Goal: Task Accomplishment & Management: Manage account settings

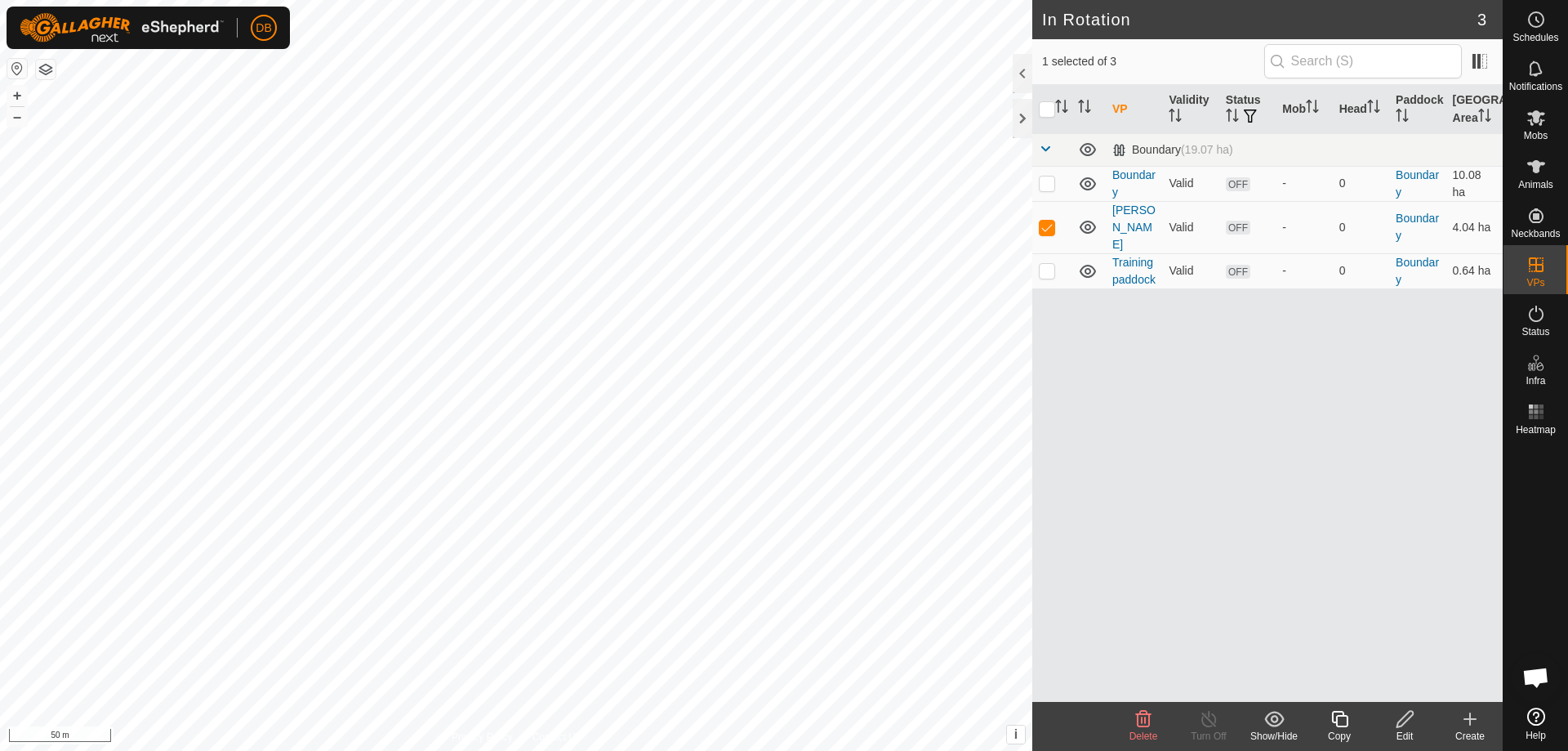
click at [1406, 724] on icon at bounding box center [1405, 719] width 20 height 19
click at [1399, 726] on icon at bounding box center [1405, 719] width 20 height 19
click at [1047, 220] on p-checkbox at bounding box center [1046, 227] width 16 height 14
checkbox input "true"
click at [1402, 731] on div "Edit" at bounding box center [1405, 736] width 66 height 14
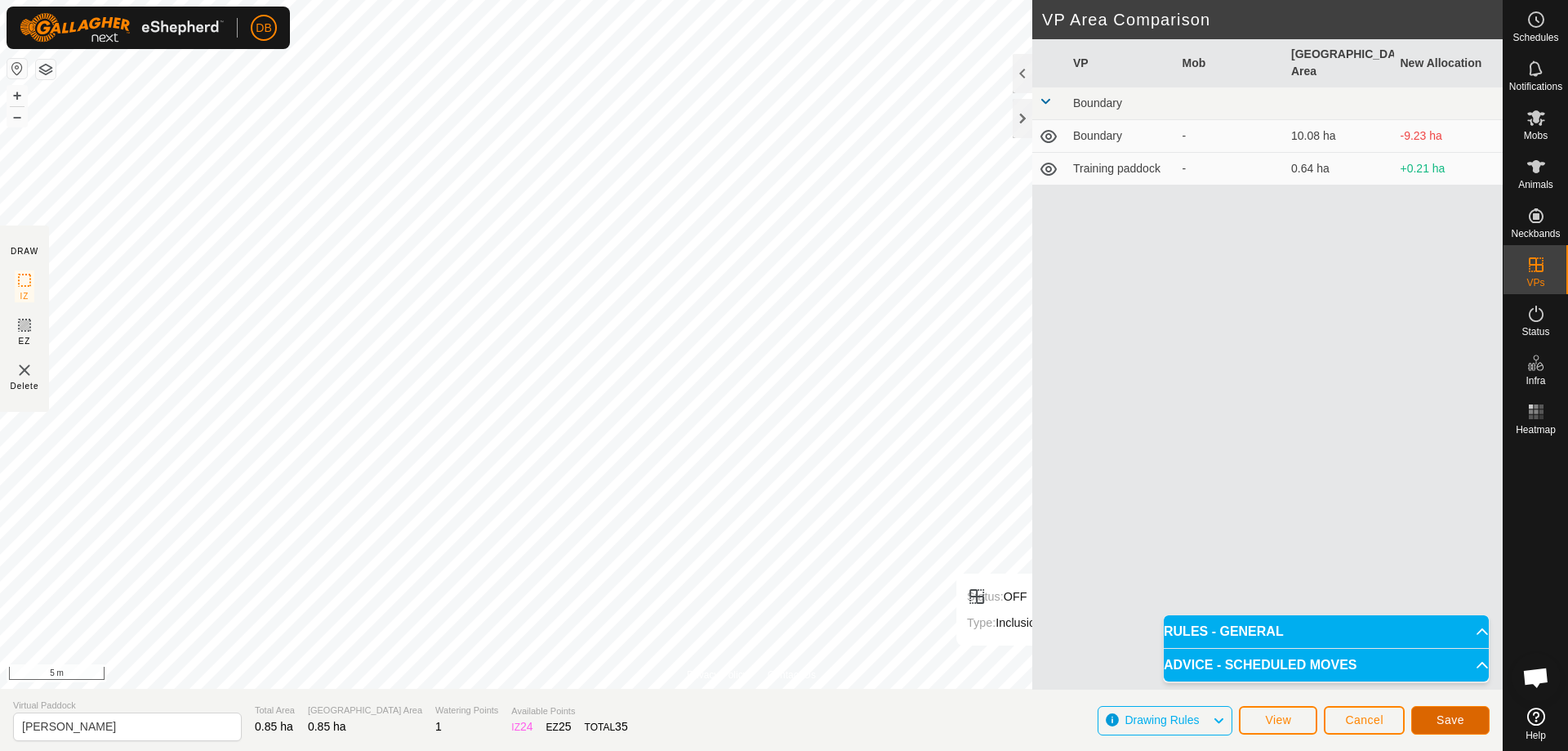
click at [1447, 716] on span "Save" at bounding box center [1450, 720] width 28 height 14
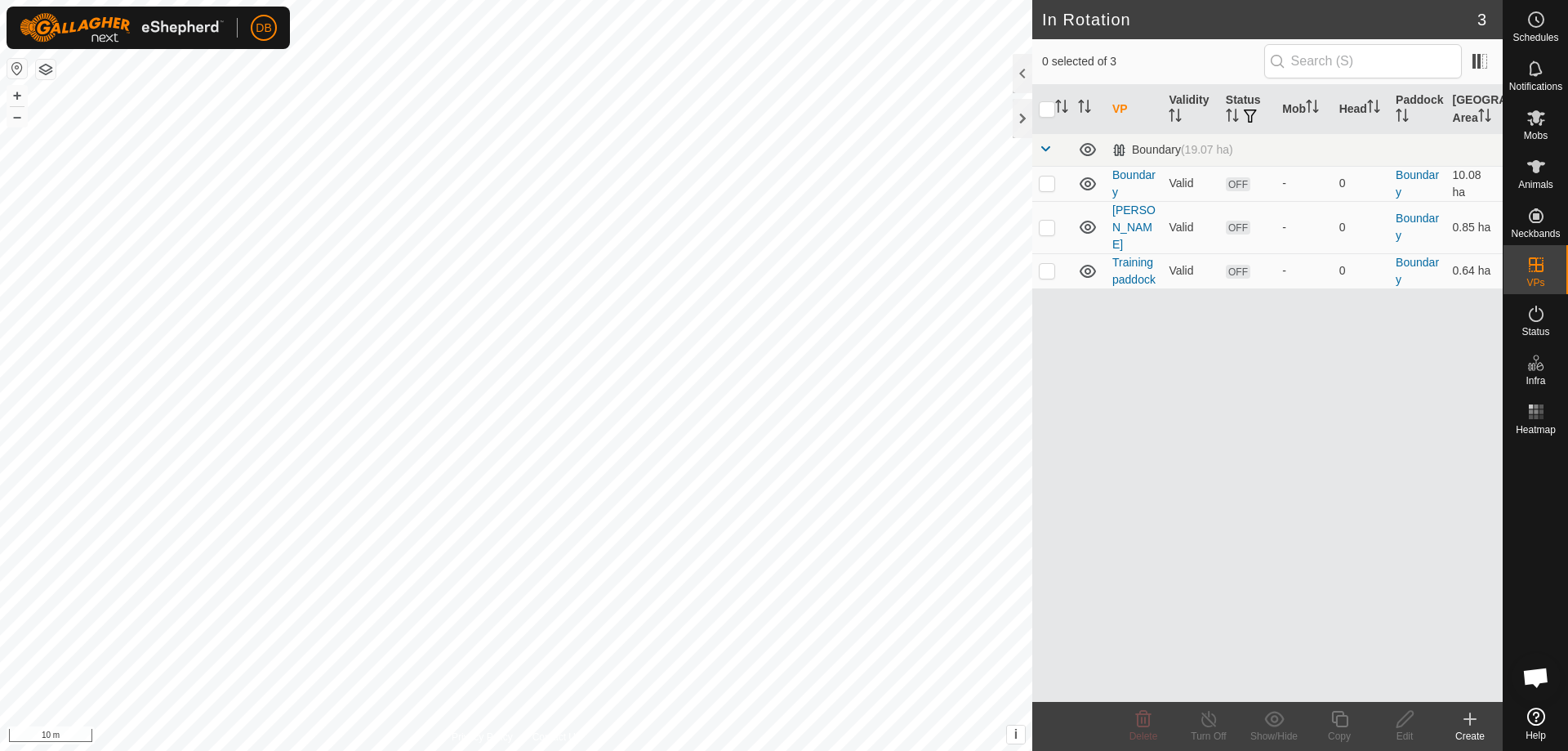
click at [55, 74] on button "button" at bounding box center [45, 70] width 19 height 19
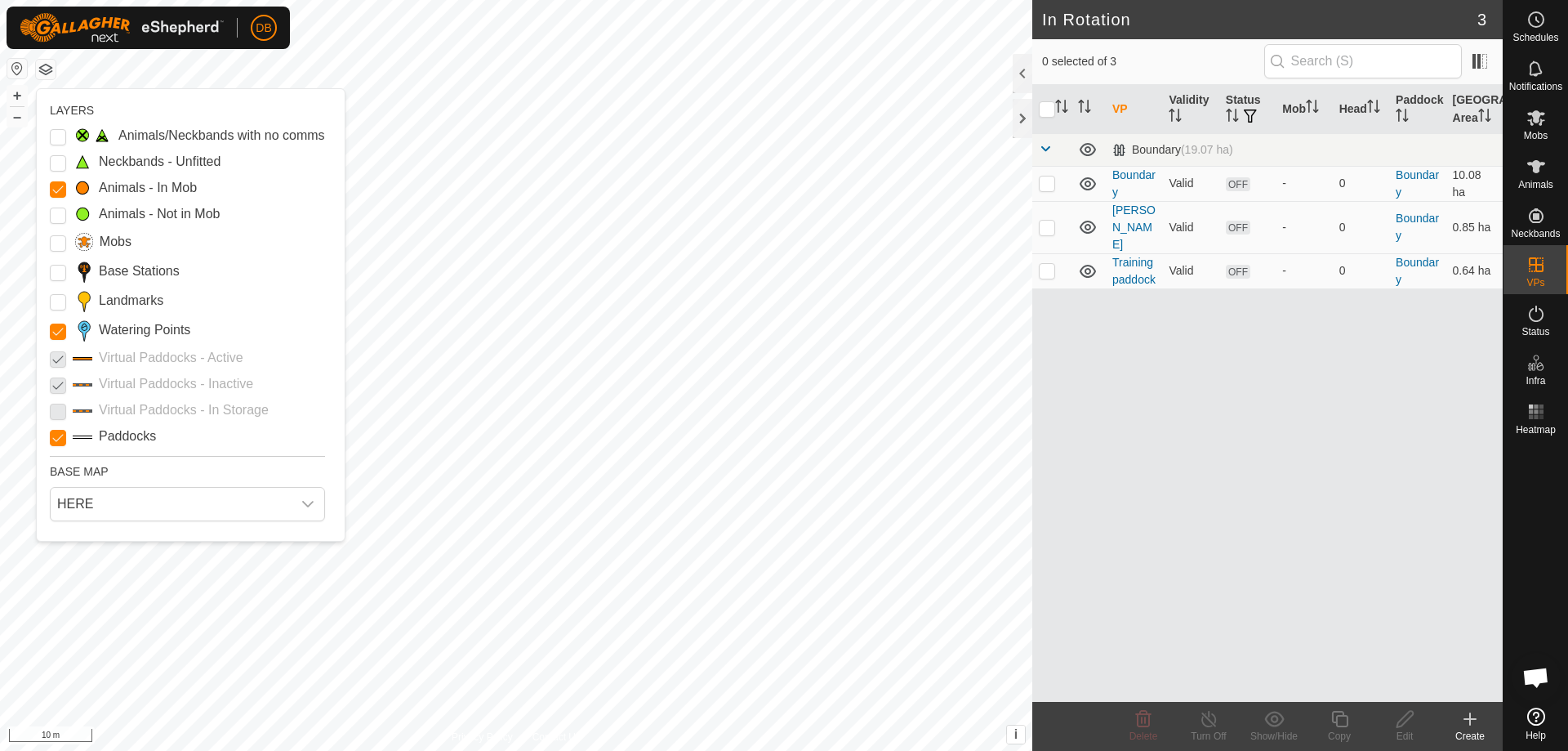
click at [18, 66] on button "button" at bounding box center [17, 69] width 19 height 19
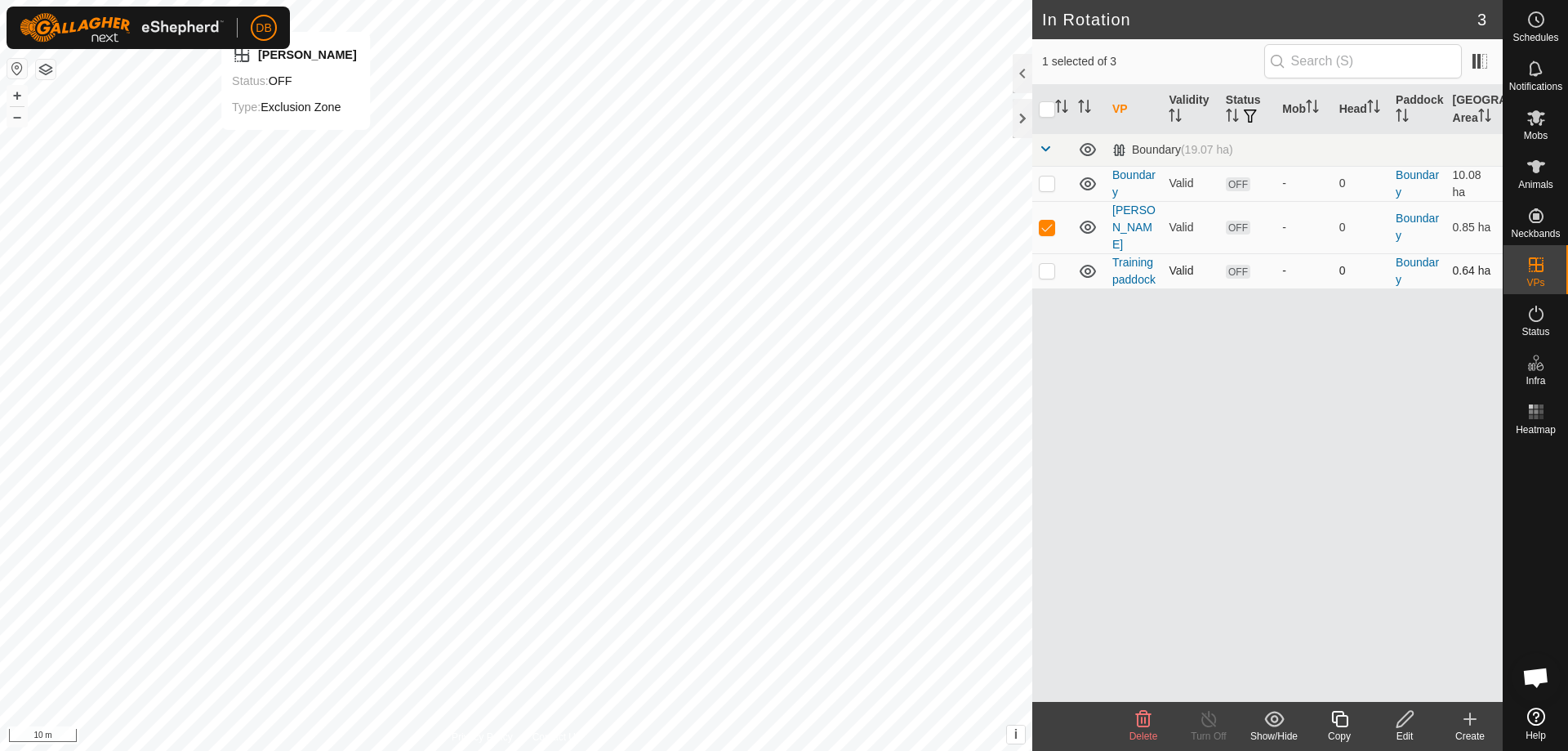
checkbox input "false"
checkbox input "true"
click at [1406, 717] on icon at bounding box center [1405, 719] width 20 height 19
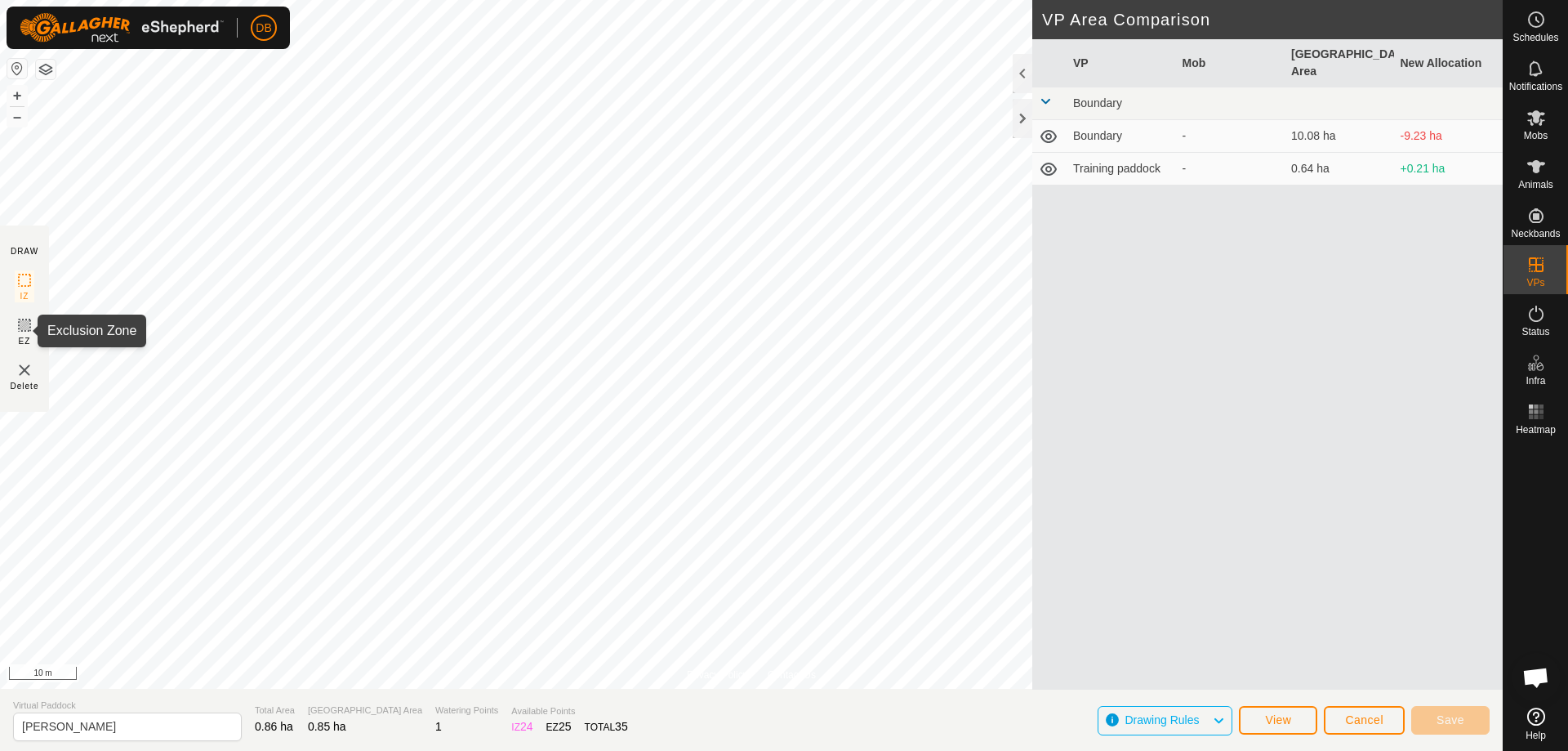
click at [25, 327] on icon at bounding box center [24, 325] width 10 height 10
click at [26, 371] on img at bounding box center [24, 370] width 19 height 19
click at [28, 275] on icon at bounding box center [24, 280] width 19 height 19
click at [1456, 720] on span "Save" at bounding box center [1450, 720] width 28 height 14
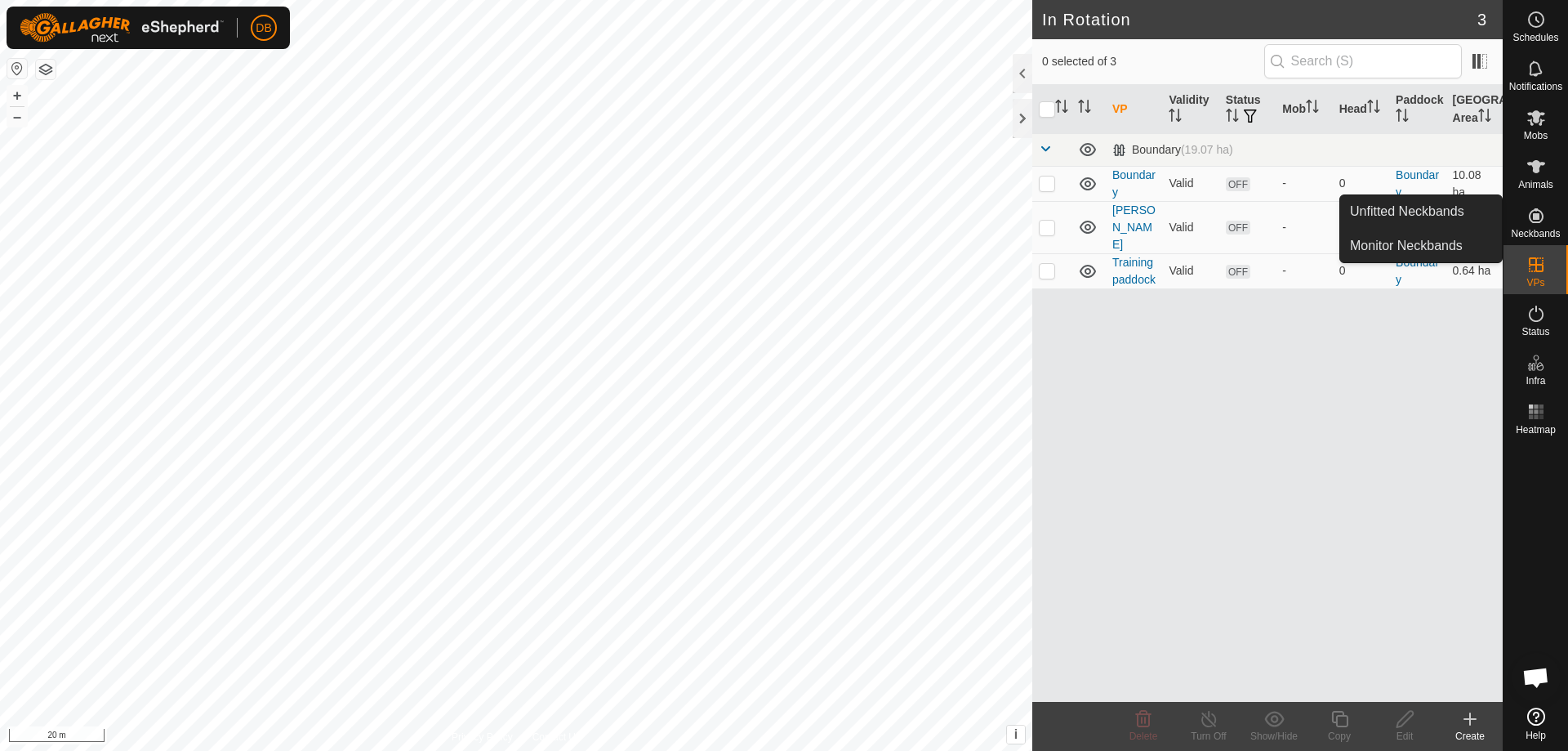
click at [1533, 236] on span "Neckbands" at bounding box center [1535, 234] width 49 height 10
click at [1419, 214] on link "Unfitted Neckbands" at bounding box center [1420, 212] width 161 height 33
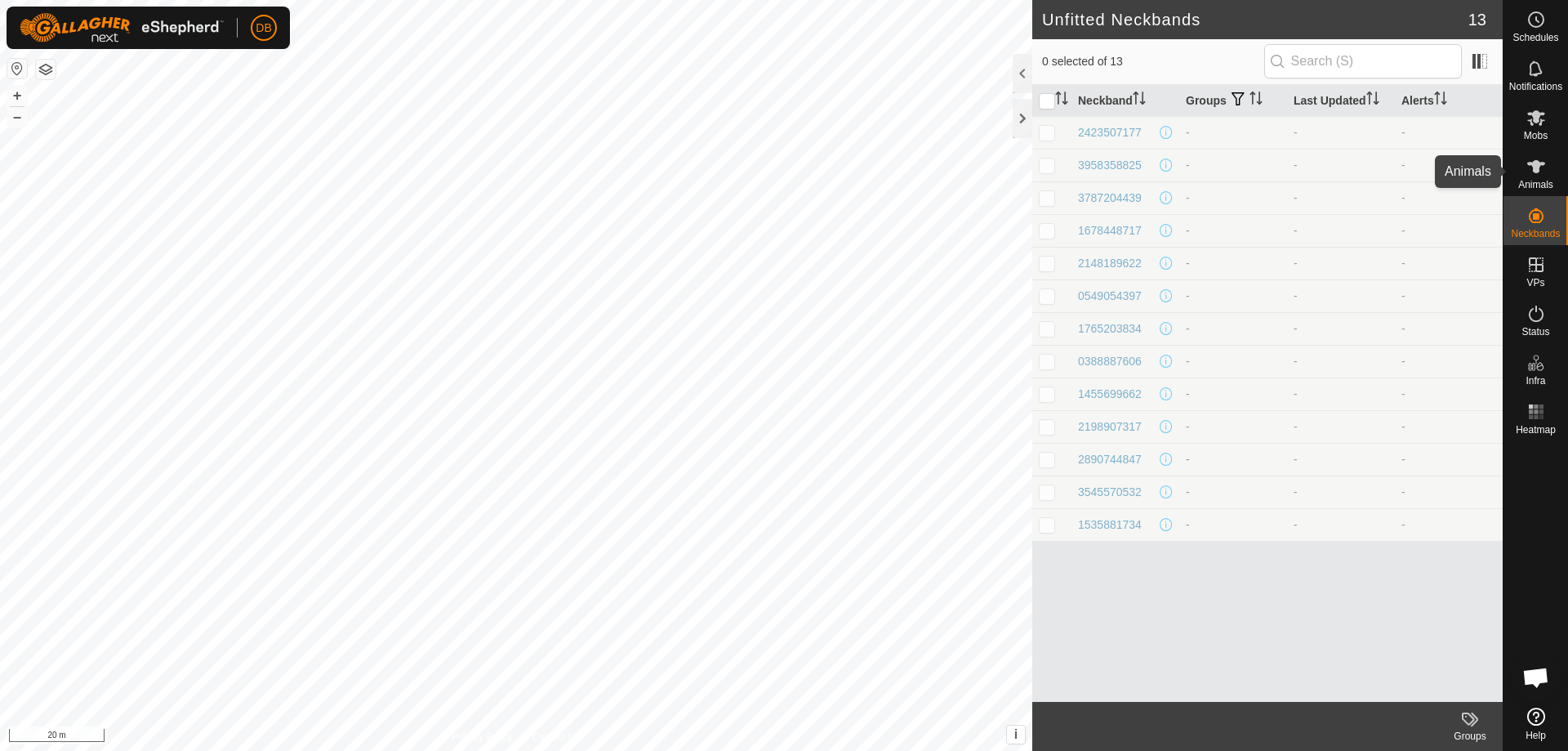
click at [1543, 172] on icon at bounding box center [1536, 166] width 19 height 19
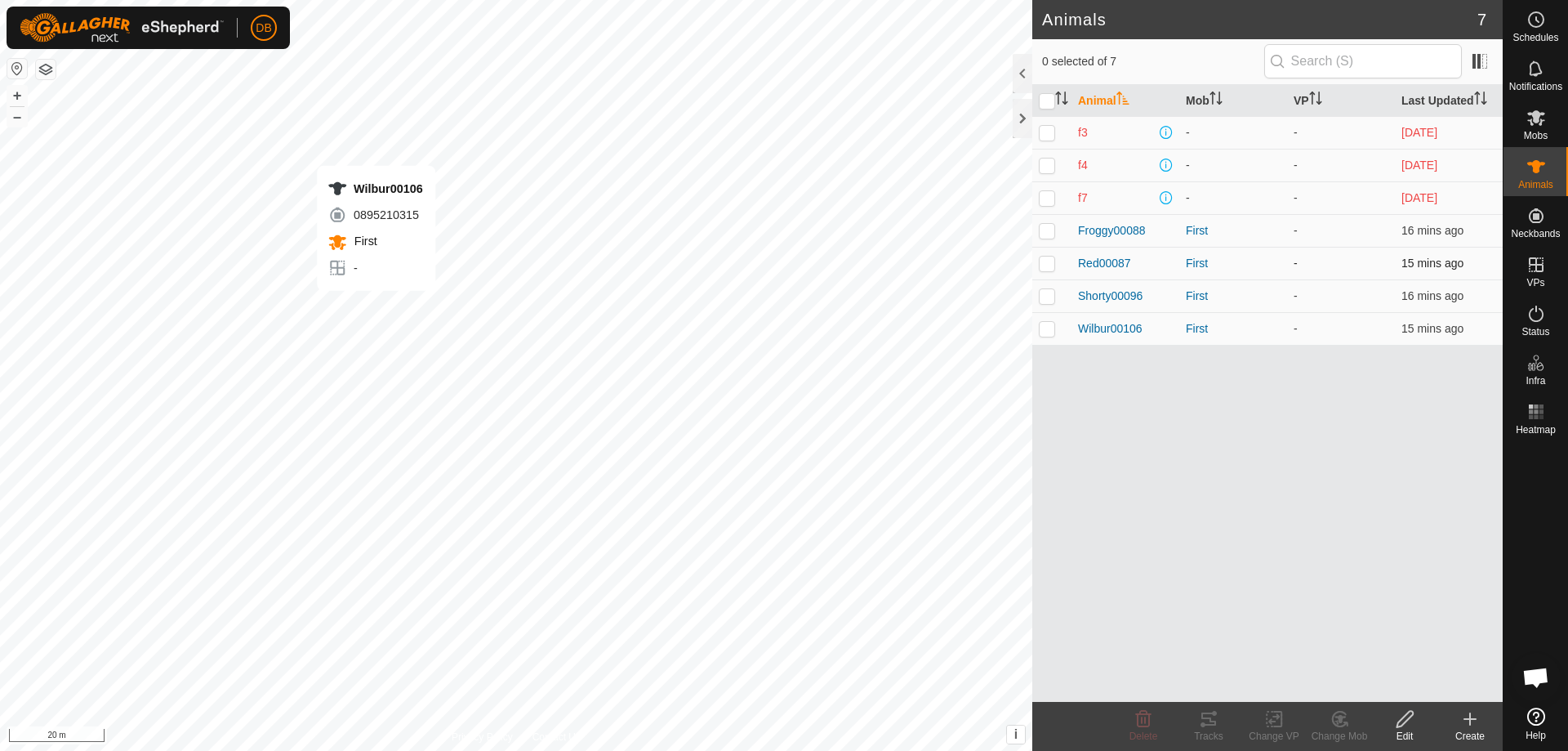
checkbox input "true"
checkbox input "false"
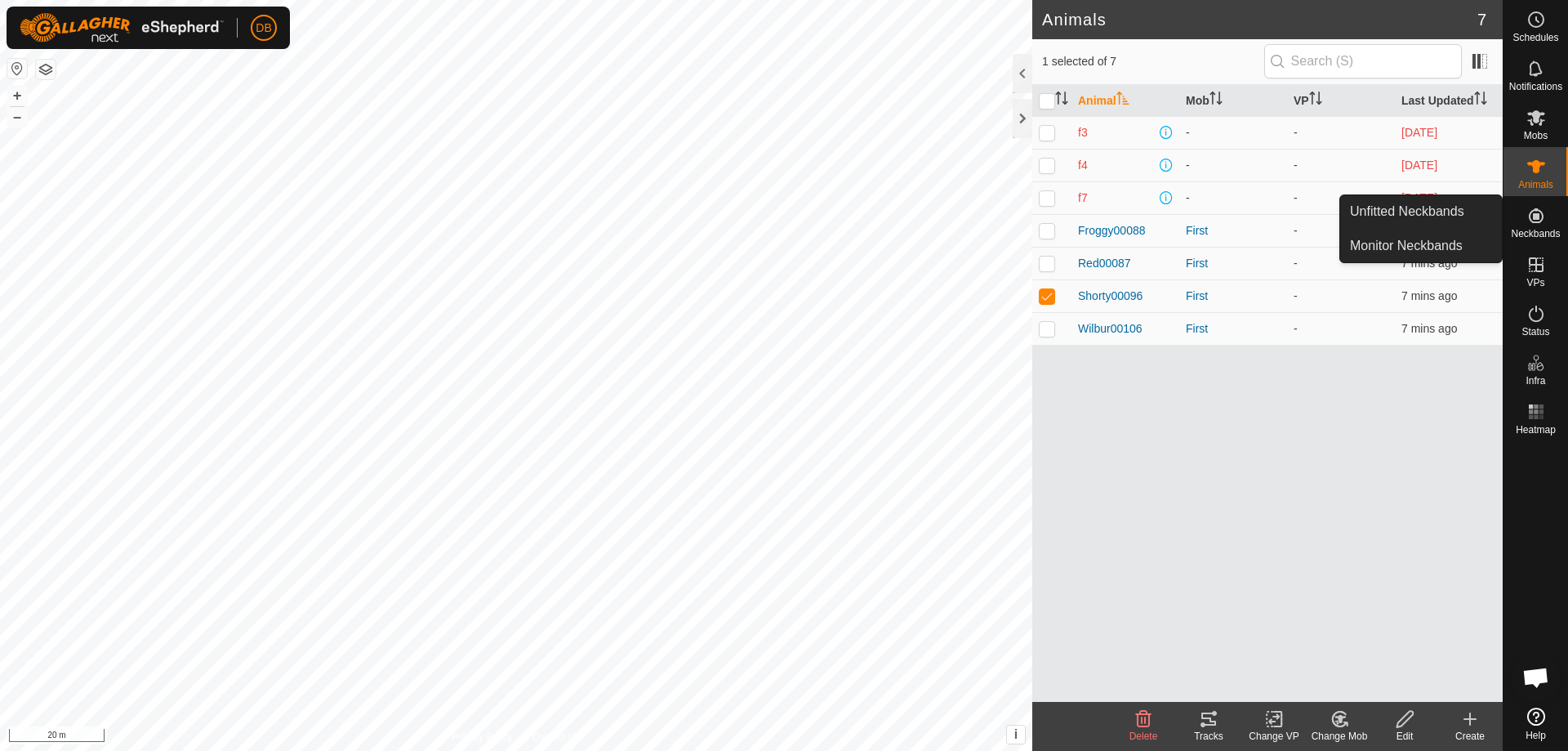
click at [1528, 235] on span "Neckbands" at bounding box center [1535, 234] width 49 height 10
click at [1387, 212] on link "Unfitted Neckbands" at bounding box center [1420, 212] width 161 height 33
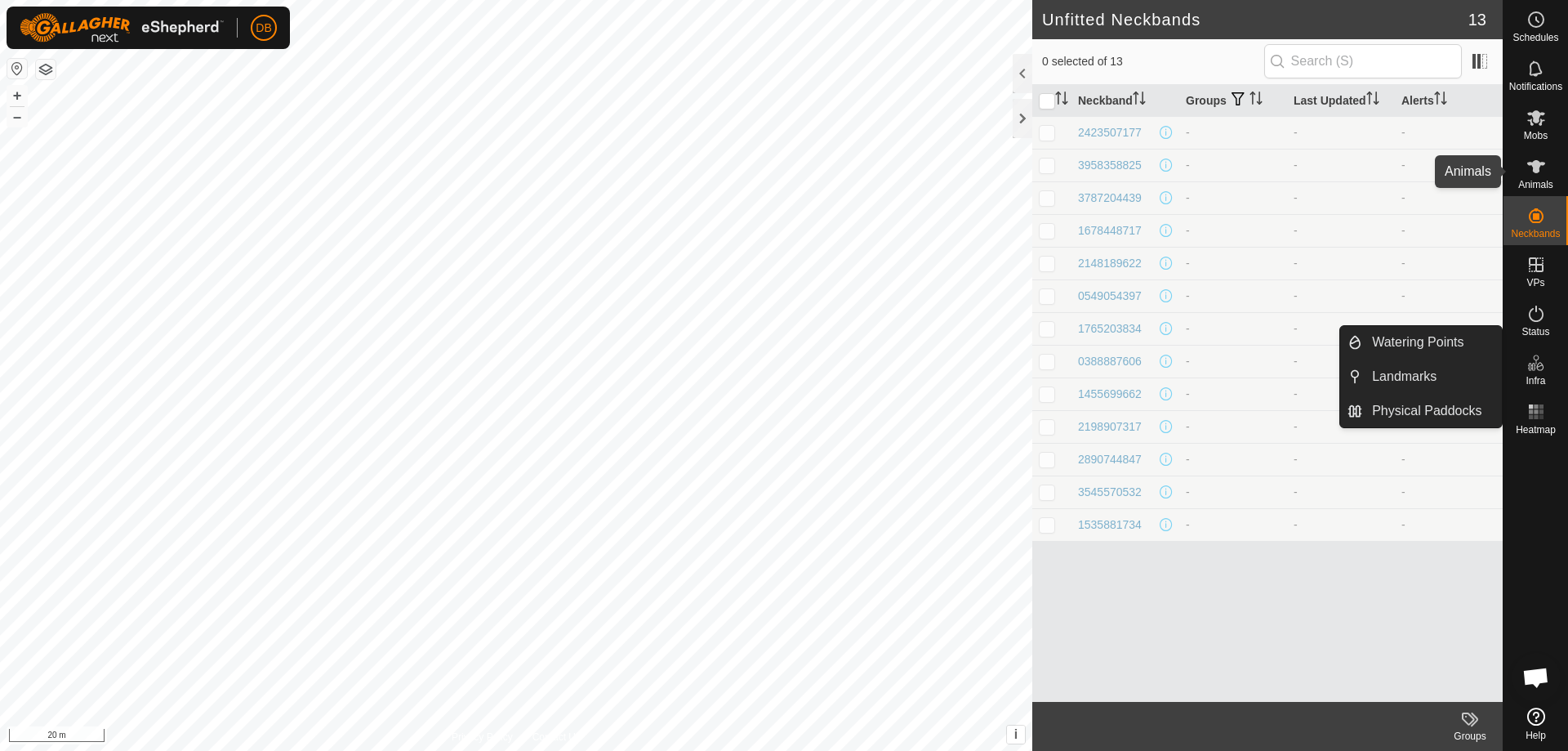
click at [1530, 165] on icon at bounding box center [1536, 167] width 18 height 14
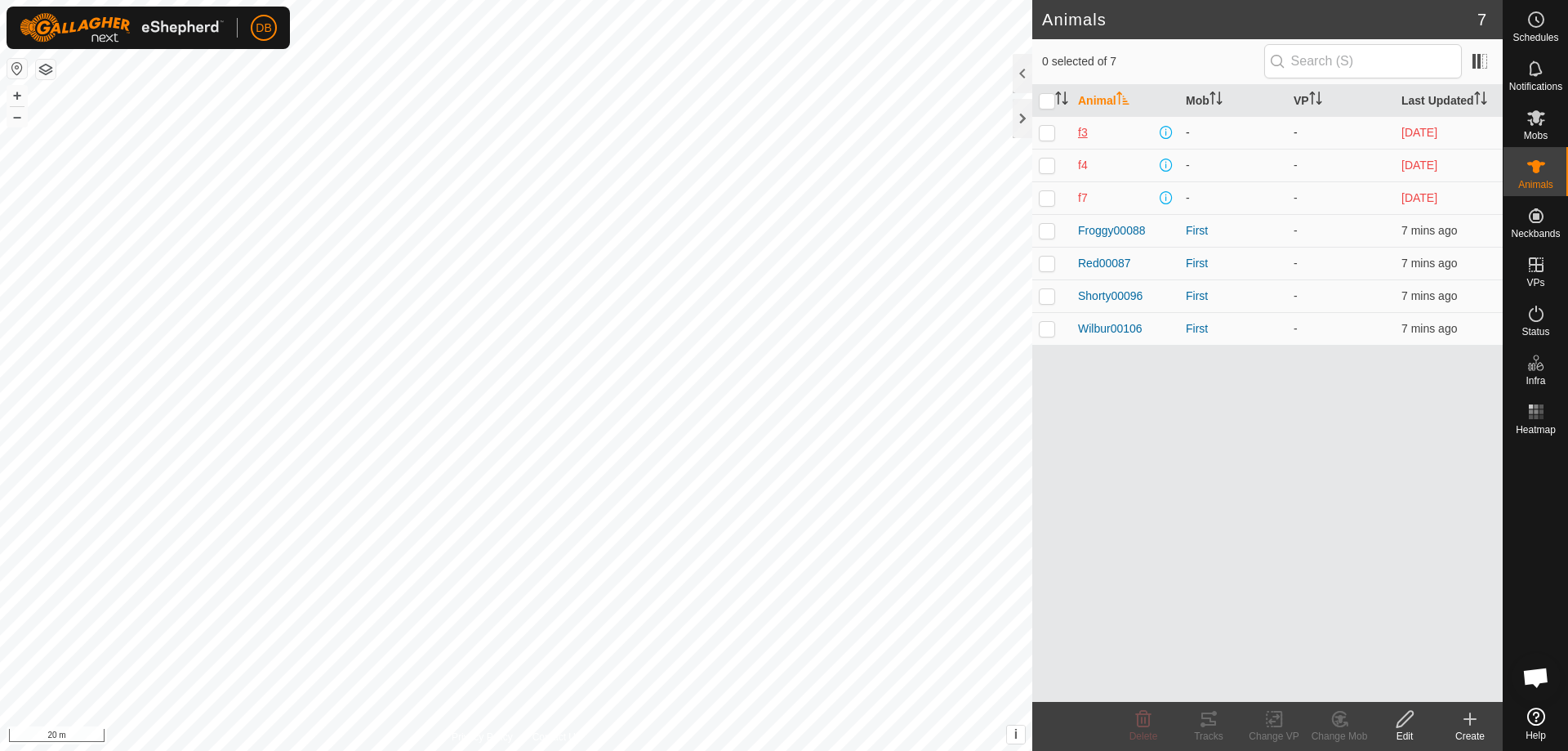
click at [1081, 130] on span "f3" at bounding box center [1083, 133] width 10 height 17
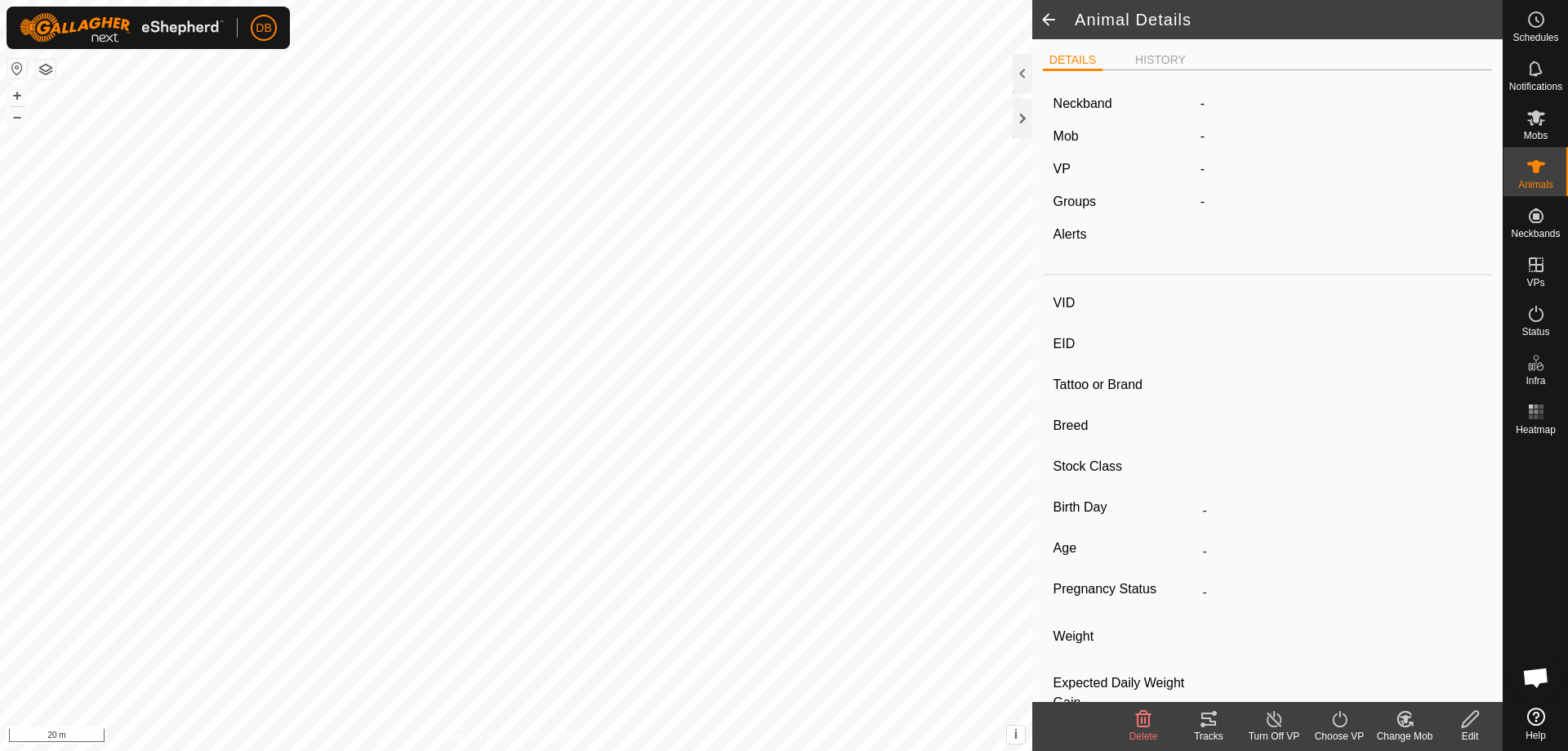
type input "f3"
type input "-"
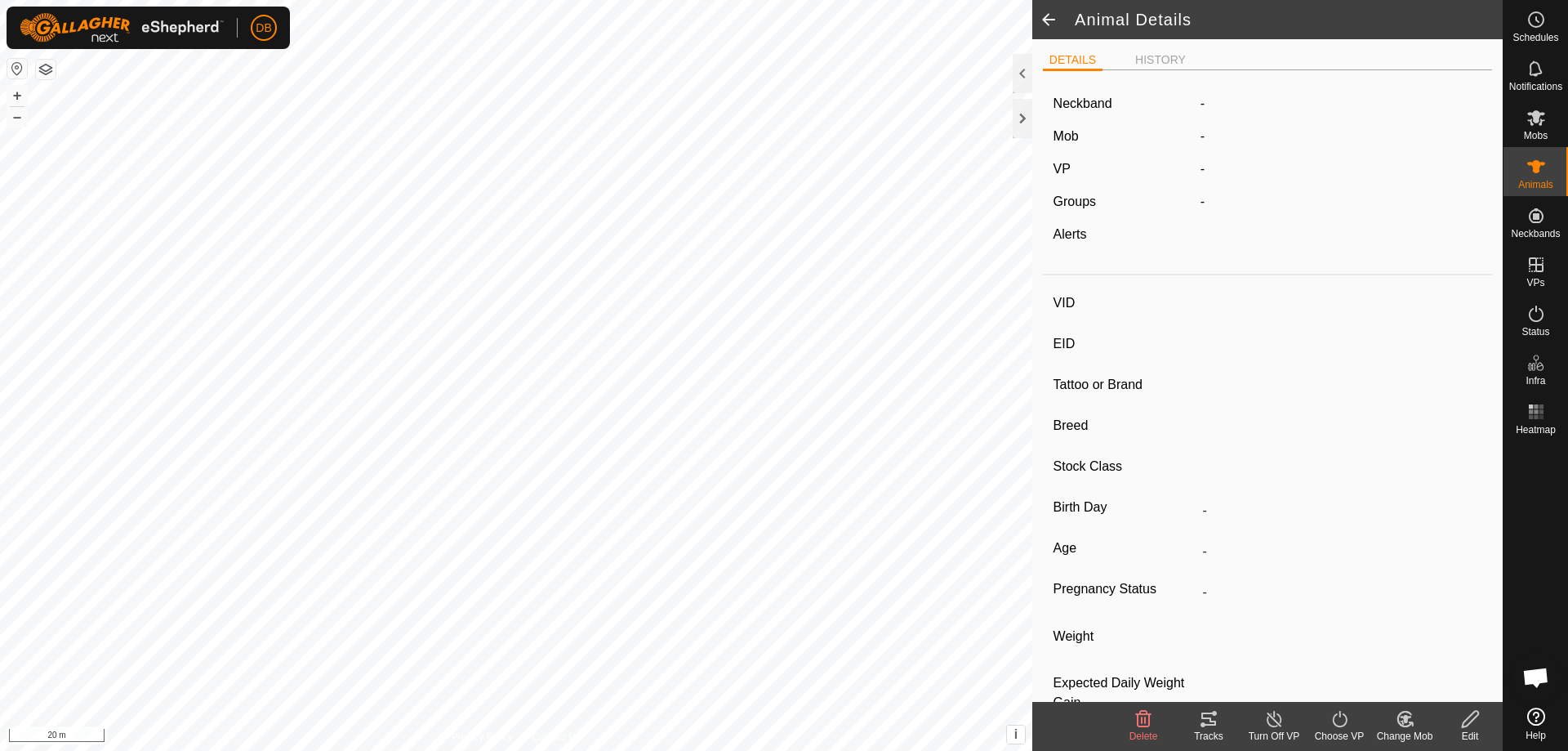
type input "0 kg"
type input "-"
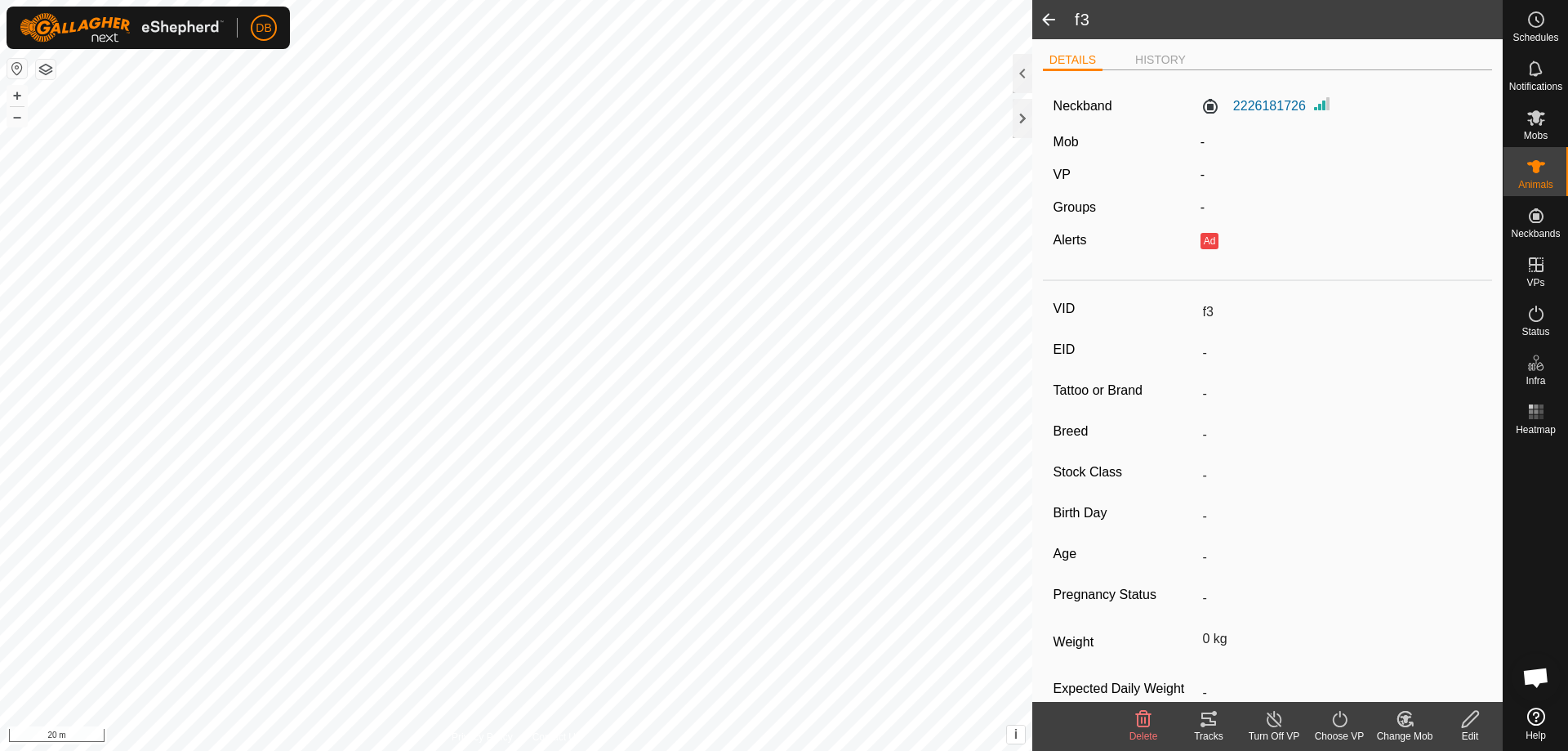
drag, startPoint x: 1195, startPoint y: 312, endPoint x: 1220, endPoint y: 307, distance: 25.5
click at [1220, 307] on input "f3" at bounding box center [1340, 312] width 286 height 28
click at [1310, 447] on input "-" at bounding box center [1340, 434] width 286 height 28
click at [1466, 718] on icon at bounding box center [1470, 719] width 20 height 19
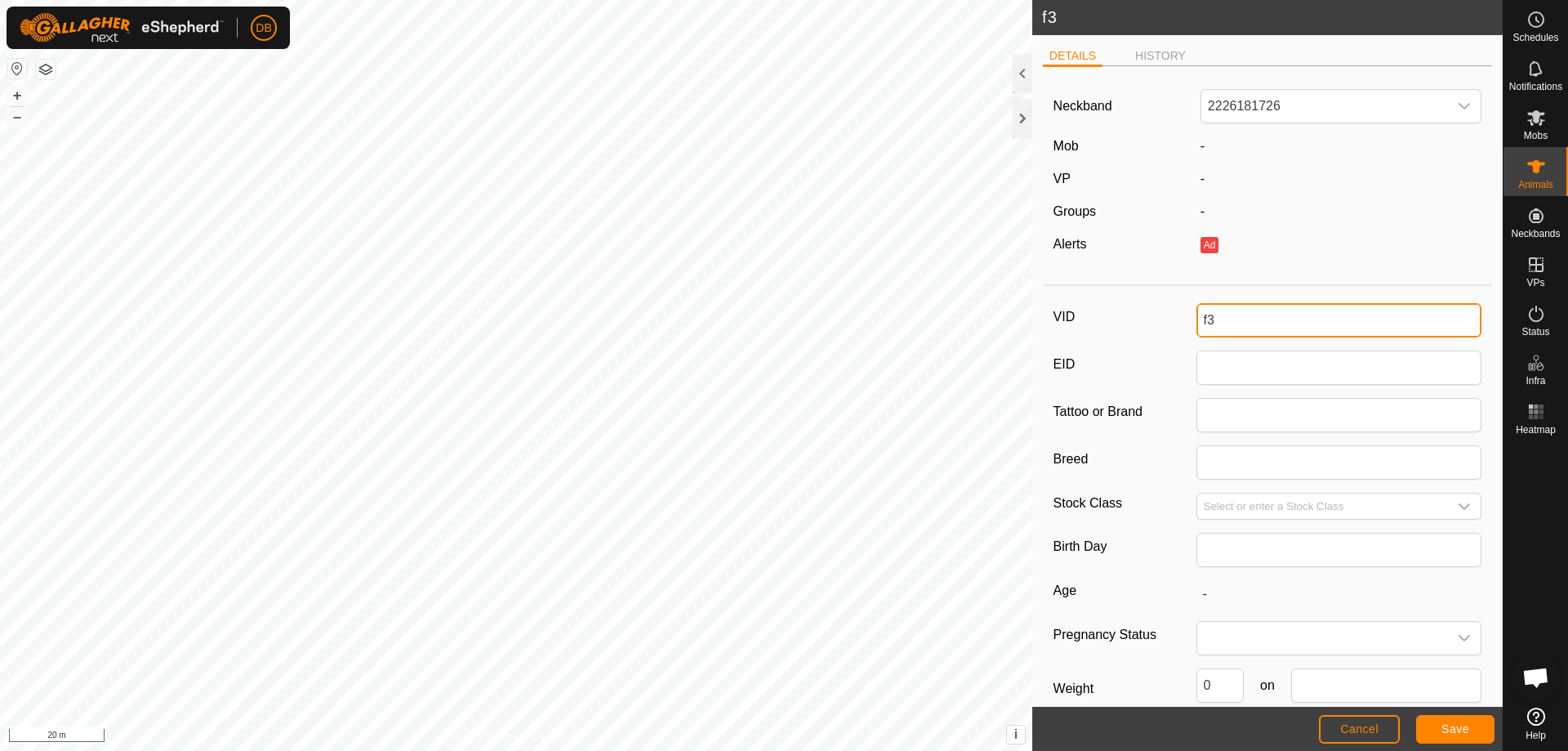
drag, startPoint x: 1198, startPoint y: 321, endPoint x: 1255, endPoint y: 303, distance: 59.8
click at [1255, 303] on div "VID f3 EID Tattoo or Brand Breed Stock Class Birth Day Age - Pregnancy Status W…" at bounding box center [1268, 545] width 449 height 505
click at [1319, 204] on div "-" at bounding box center [1341, 212] width 295 height 19
click at [1452, 729] on span "Save" at bounding box center [1455, 729] width 28 height 14
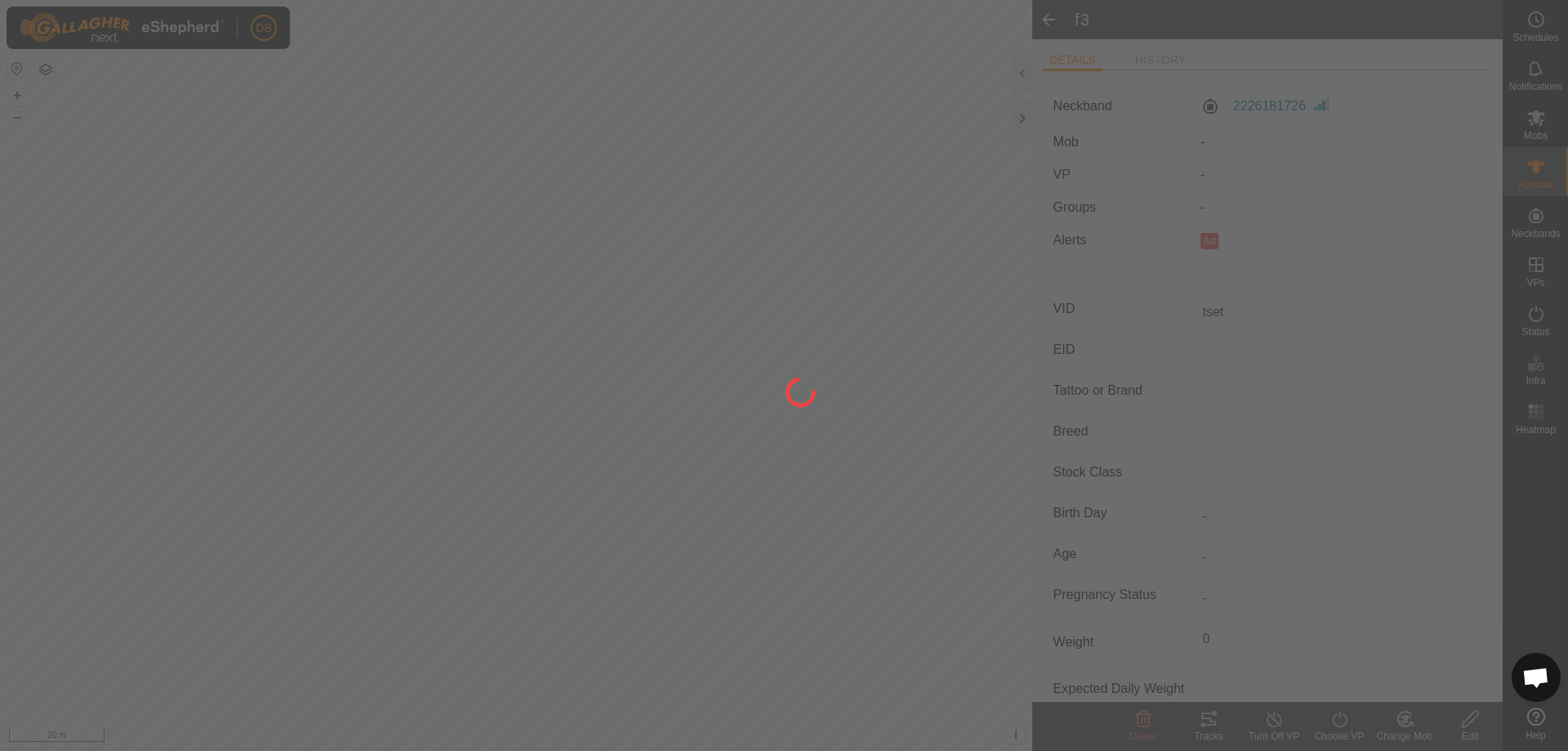
type input "f3"
type input "-"
type input "0 kg"
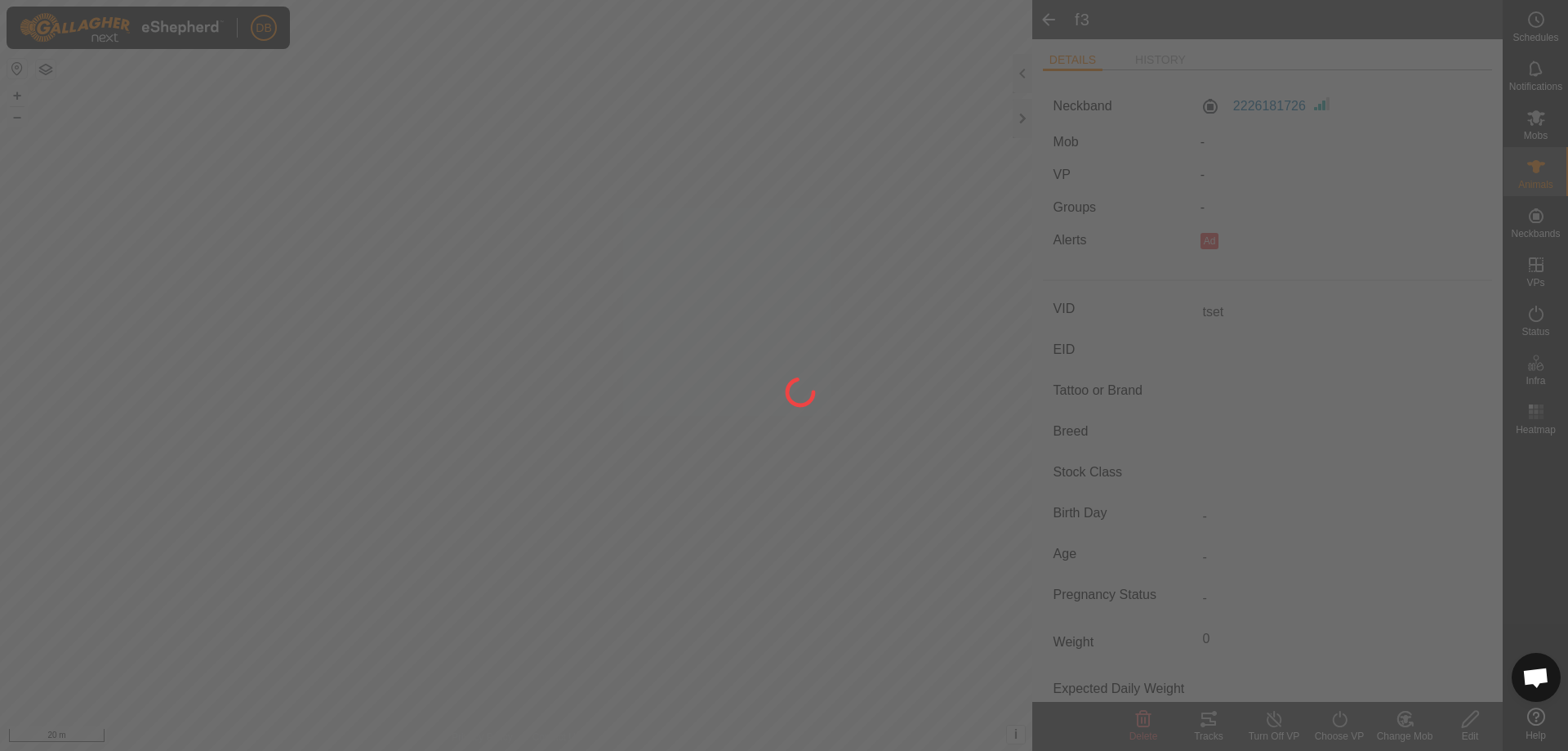
type input "-"
type input "tset"
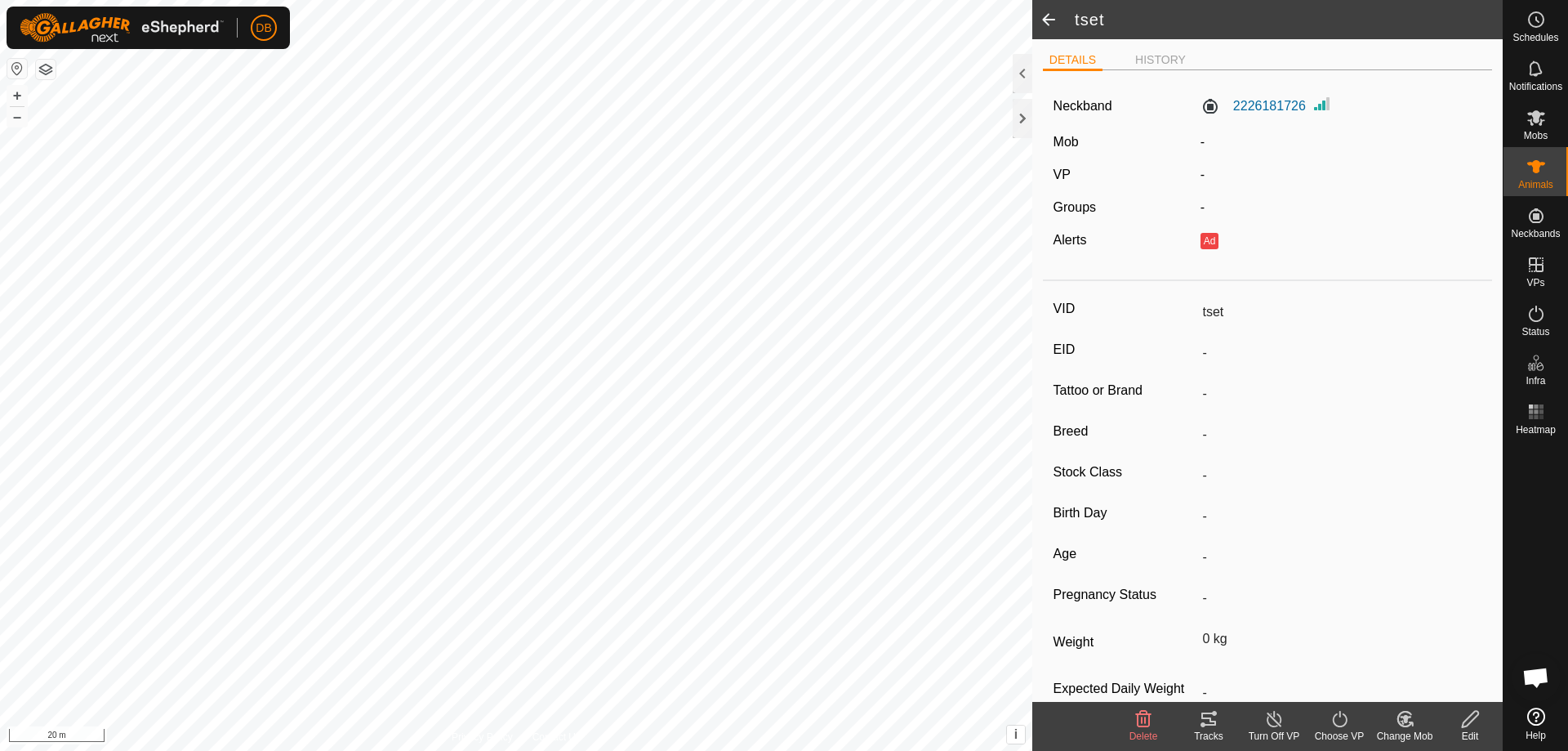
click at [1405, 731] on div "Change Mob" at bounding box center [1405, 736] width 66 height 14
click at [1413, 649] on link "Choose Mob..." at bounding box center [1453, 649] width 161 height 33
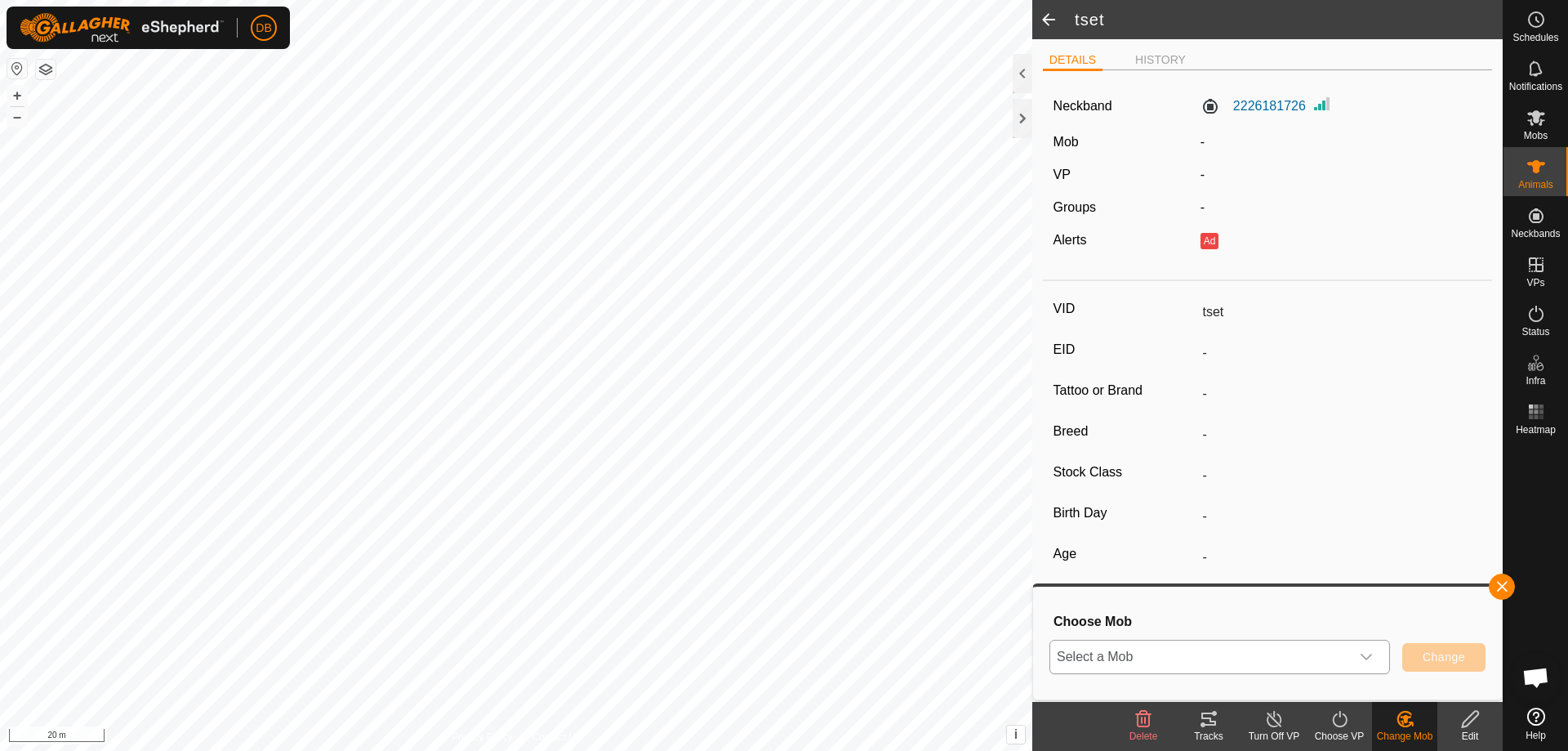
click at [1364, 653] on icon "dropdown trigger" at bounding box center [1367, 657] width 14 height 14
click at [1383, 482] on div "-" at bounding box center [1340, 476] width 286 height 28
click at [1543, 121] on icon at bounding box center [1536, 118] width 18 height 15
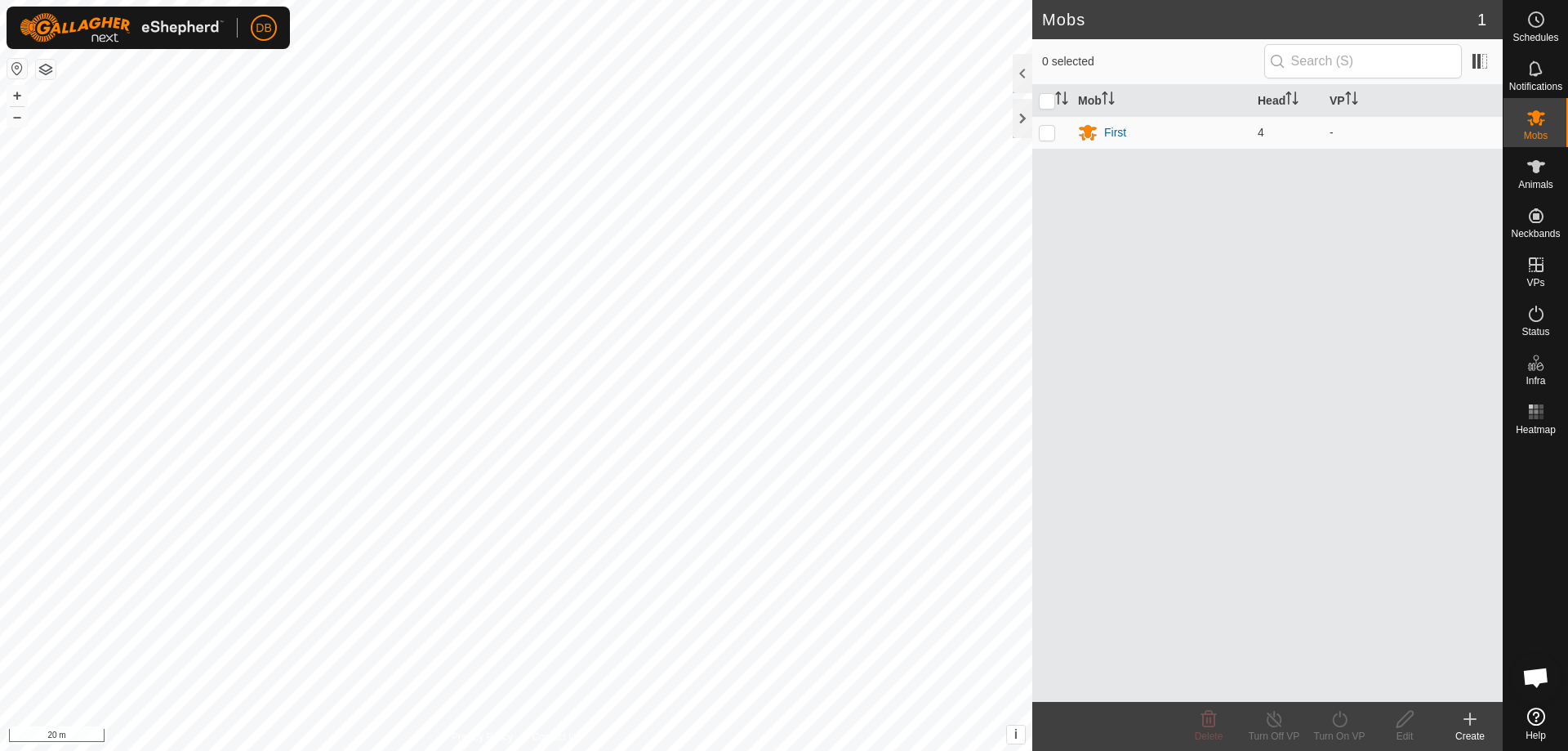
click at [1465, 722] on icon at bounding box center [1470, 719] width 19 height 19
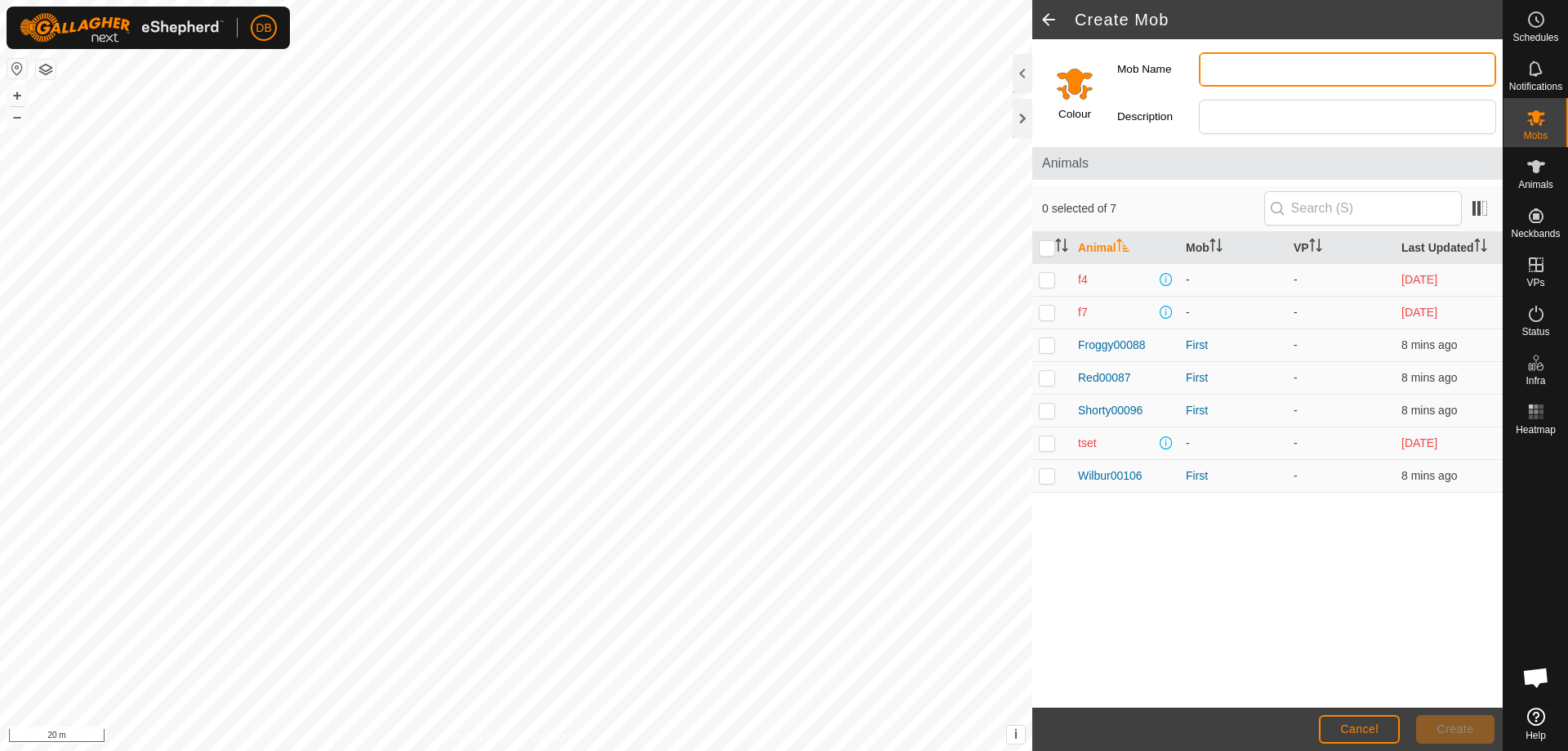
click at [1223, 68] on input "Mob Name" at bounding box center [1348, 70] width 298 height 35
type input "test"
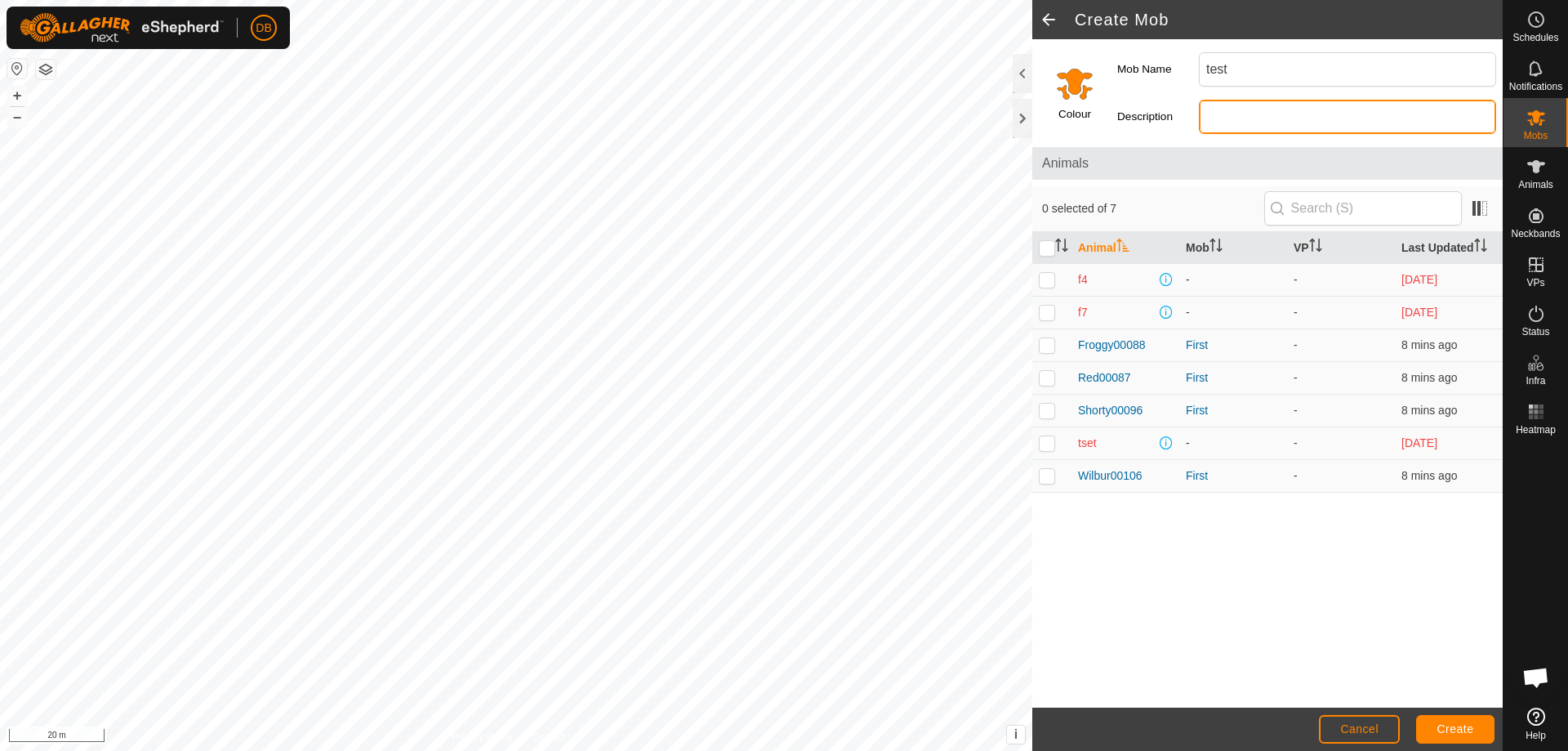
click at [1258, 118] on input "Description" at bounding box center [1348, 117] width 298 height 35
type input "test"
click at [1043, 440] on p-checkbox at bounding box center [1046, 443] width 16 height 14
checkbox input "true"
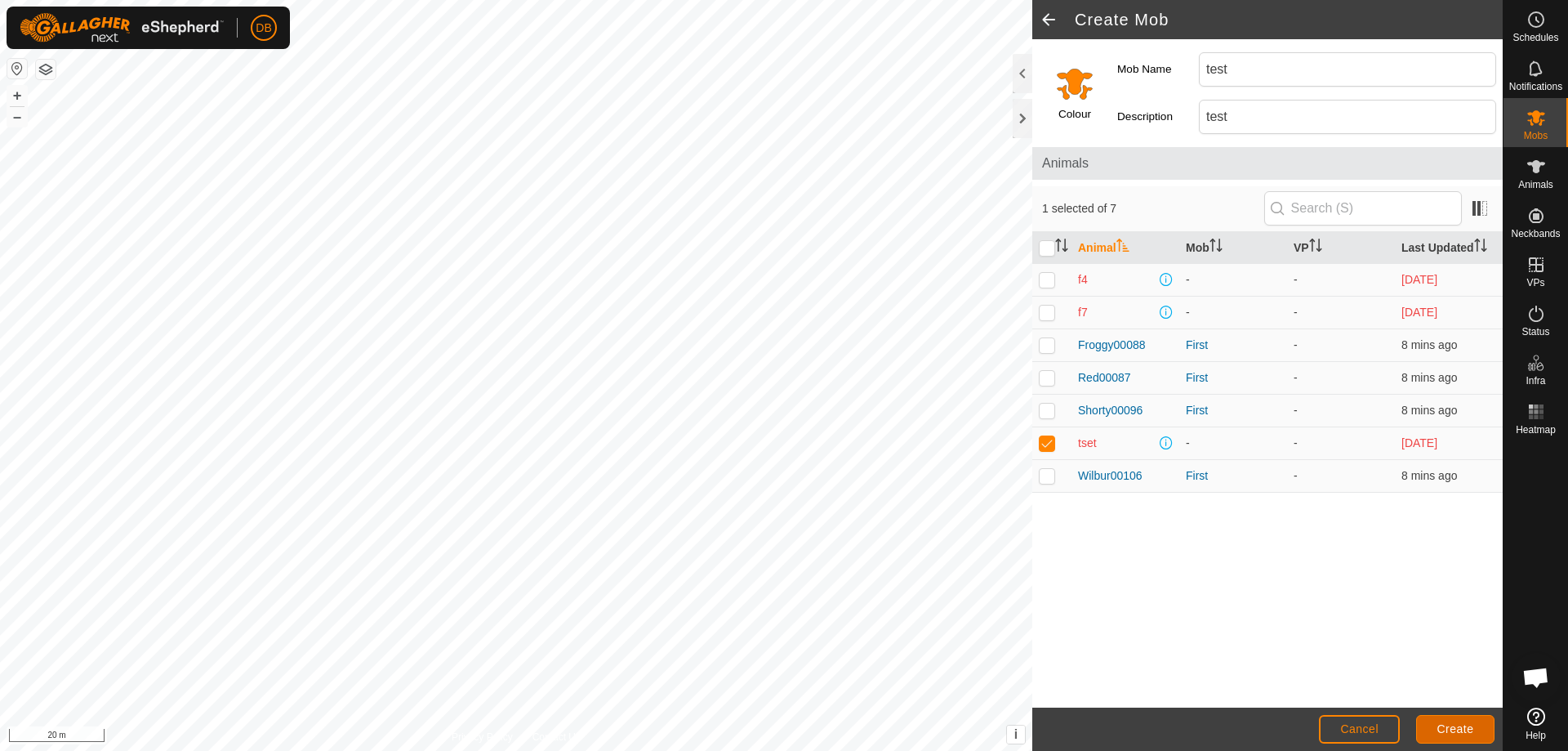
click at [1451, 724] on span "Create" at bounding box center [1456, 729] width 37 height 14
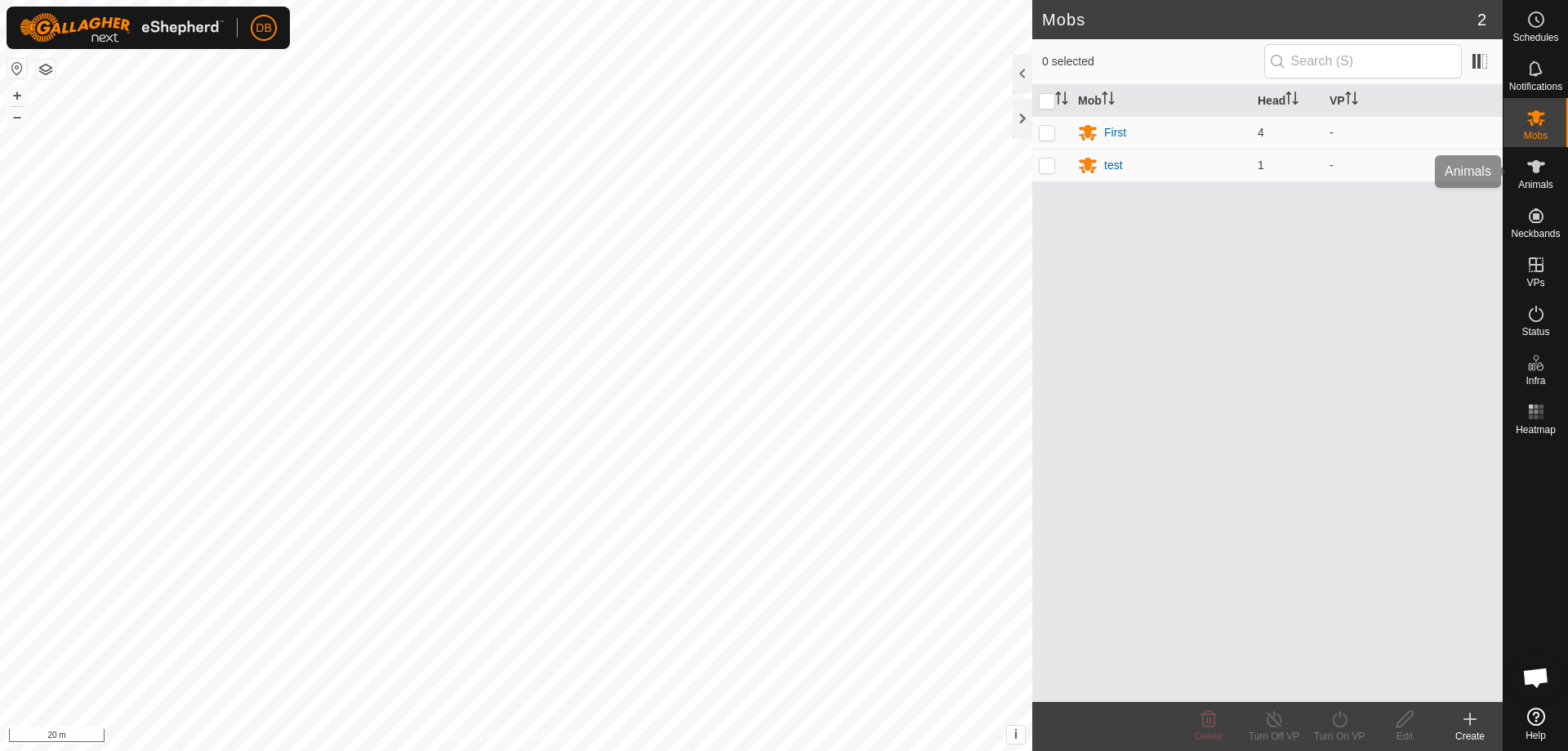
click at [1541, 180] on span "Animals" at bounding box center [1536, 185] width 35 height 10
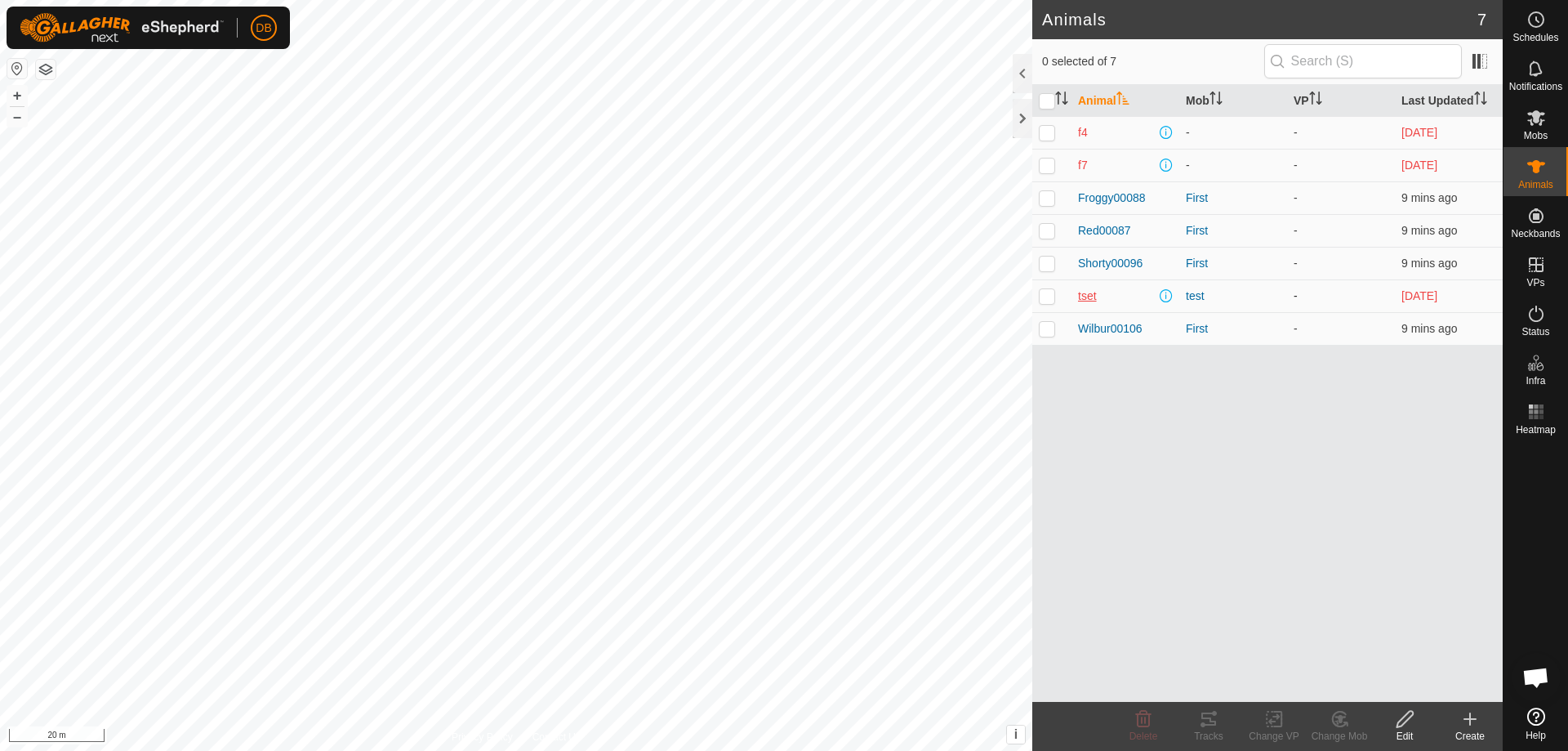
click at [1088, 294] on span "tset" at bounding box center [1087, 297] width 18 height 17
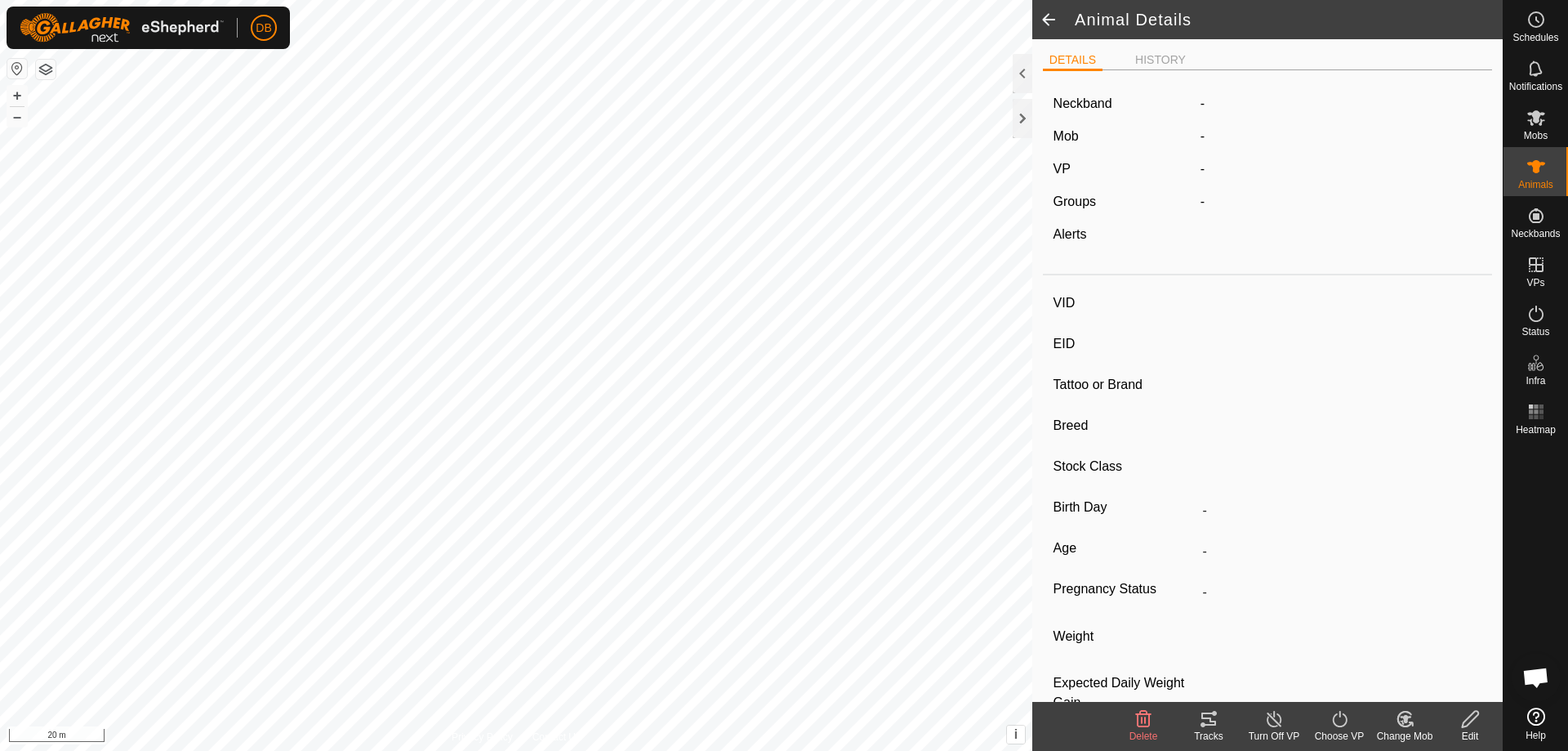
type input "tset"
type input "-"
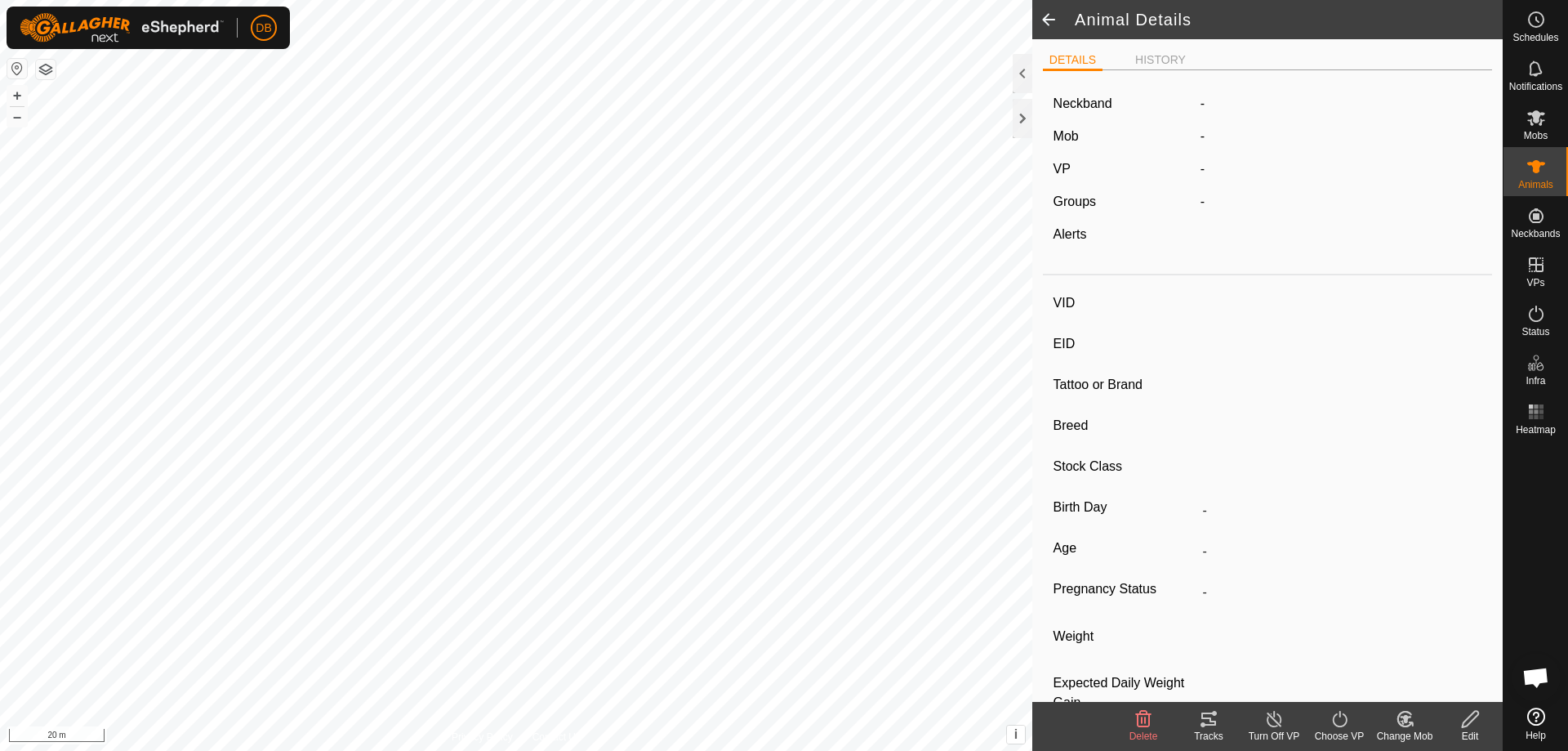
type input "0 kg"
type input "-"
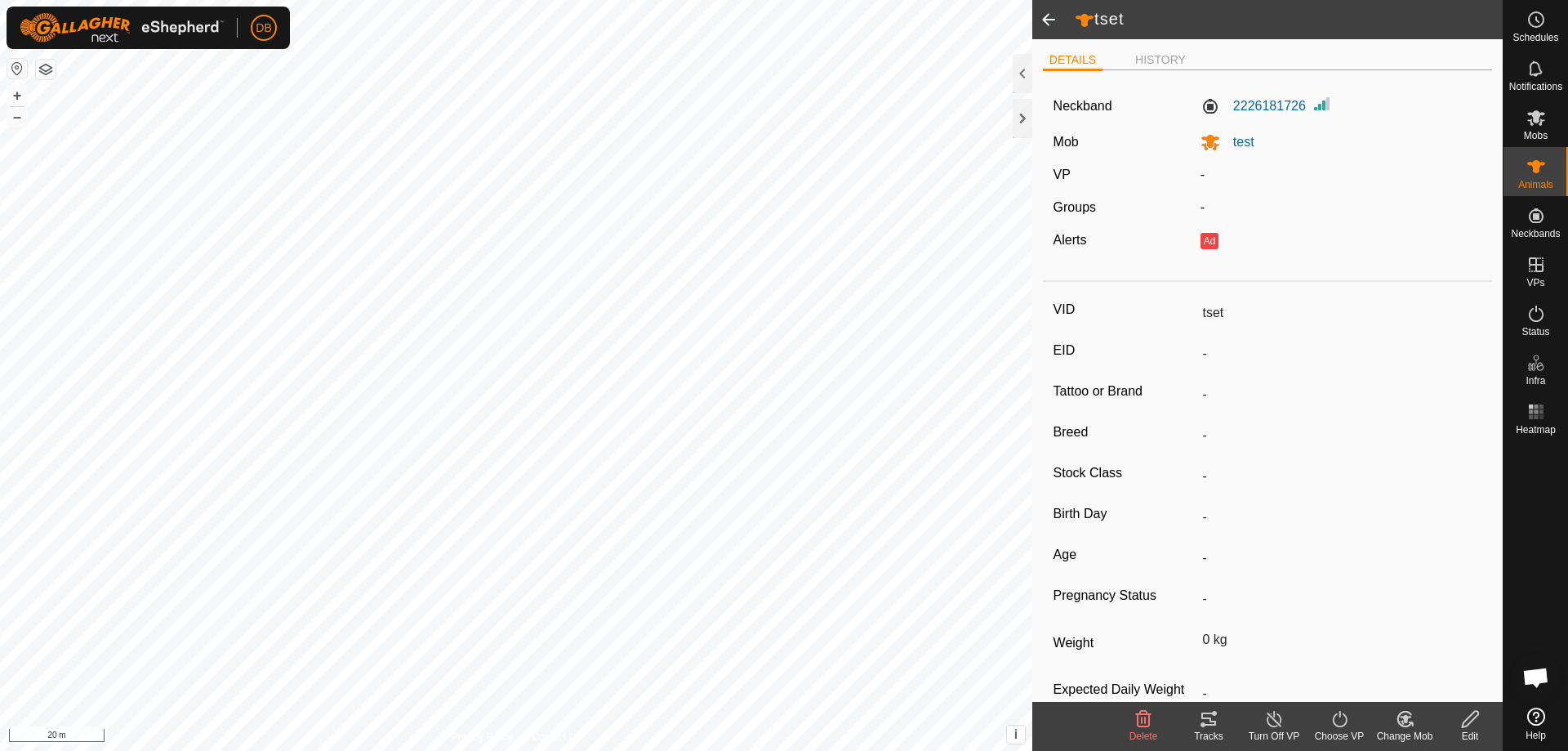
click at [1467, 724] on icon at bounding box center [1470, 719] width 20 height 19
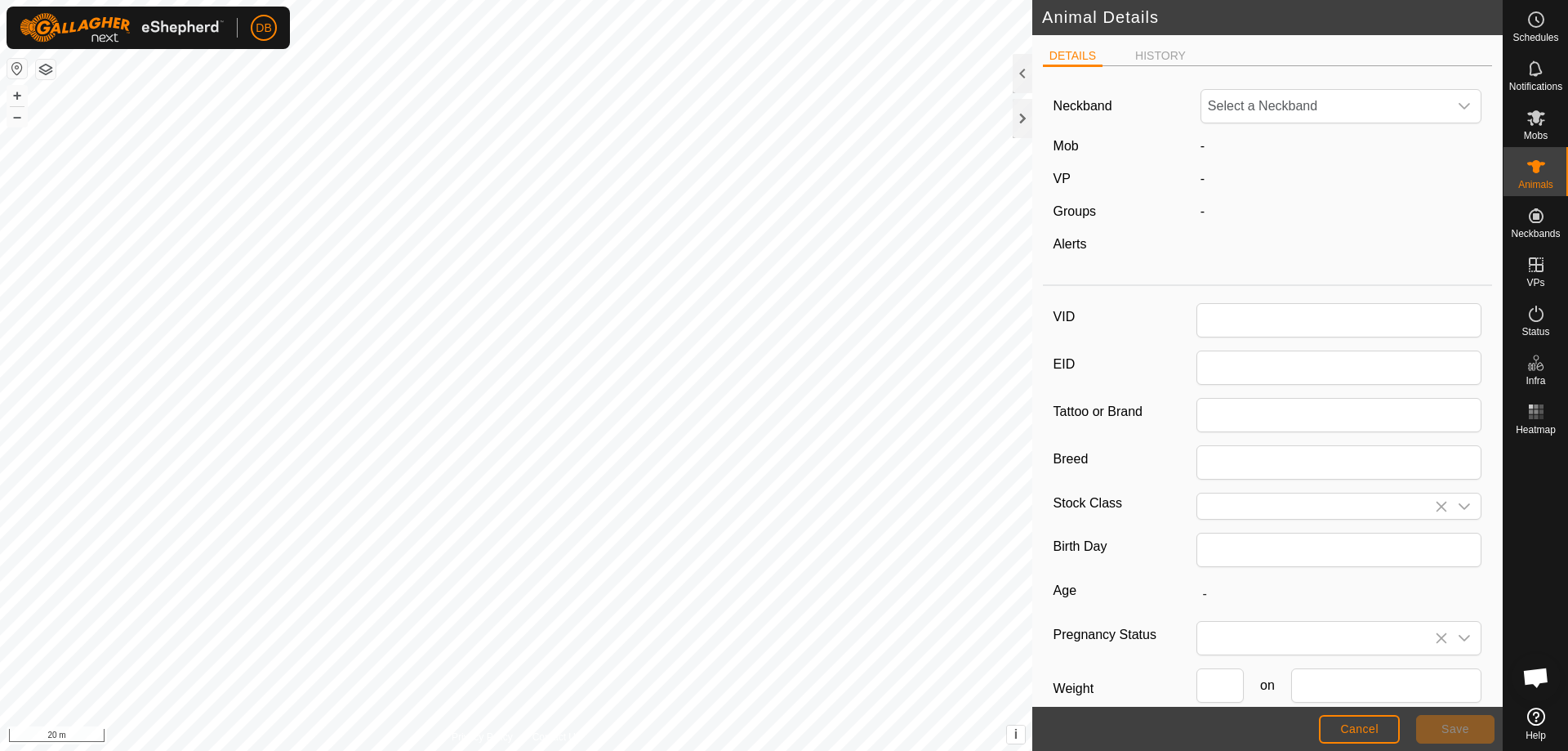
type input "tset"
type input "0"
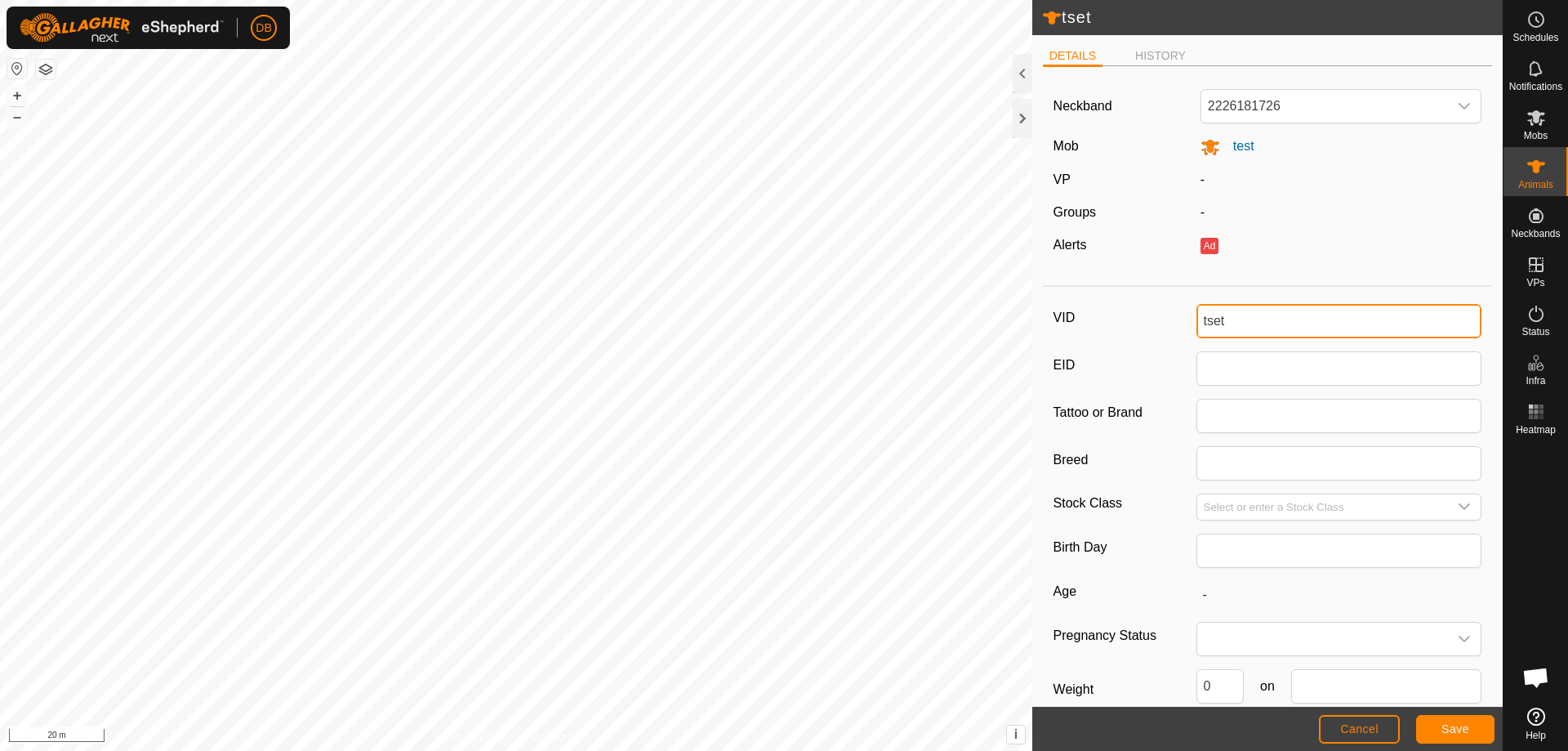
drag, startPoint x: 1217, startPoint y: 318, endPoint x: 1175, endPoint y: 296, distance: 47.4
click at [1175, 296] on div "VID tset EID Tattoo or Brand Breed Stock Class Birth Day Age - Pregnancy Status…" at bounding box center [1268, 546] width 449 height 505
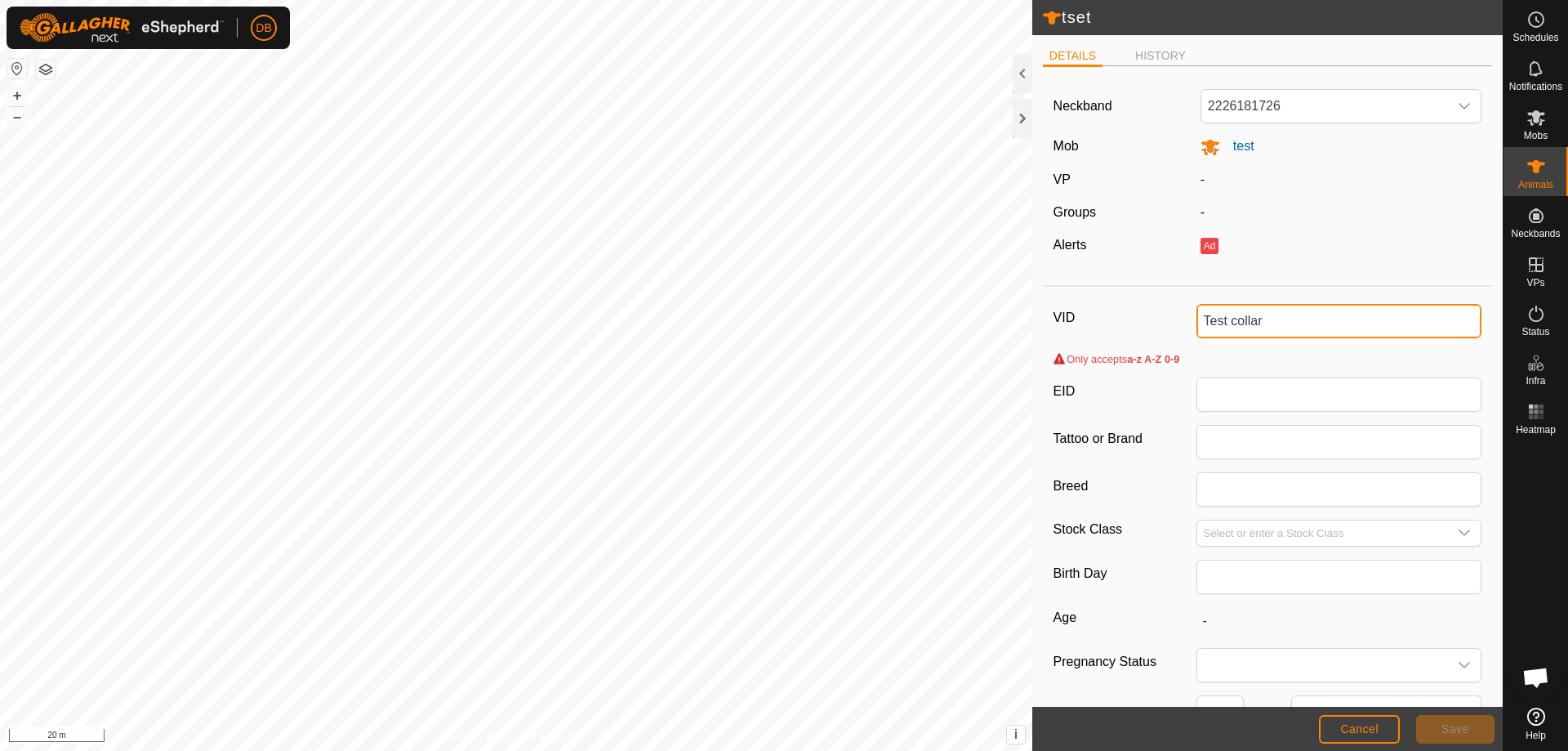
drag, startPoint x: 1206, startPoint y: 325, endPoint x: 1198, endPoint y: 320, distance: 9.4
click at [1198, 320] on input "Test collar" at bounding box center [1340, 322] width 286 height 35
type input "test collar"
drag, startPoint x: 1267, startPoint y: 328, endPoint x: 1183, endPoint y: 309, distance: 86.1
click at [1183, 309] on div "VID test collar" at bounding box center [1269, 322] width 429 height 35
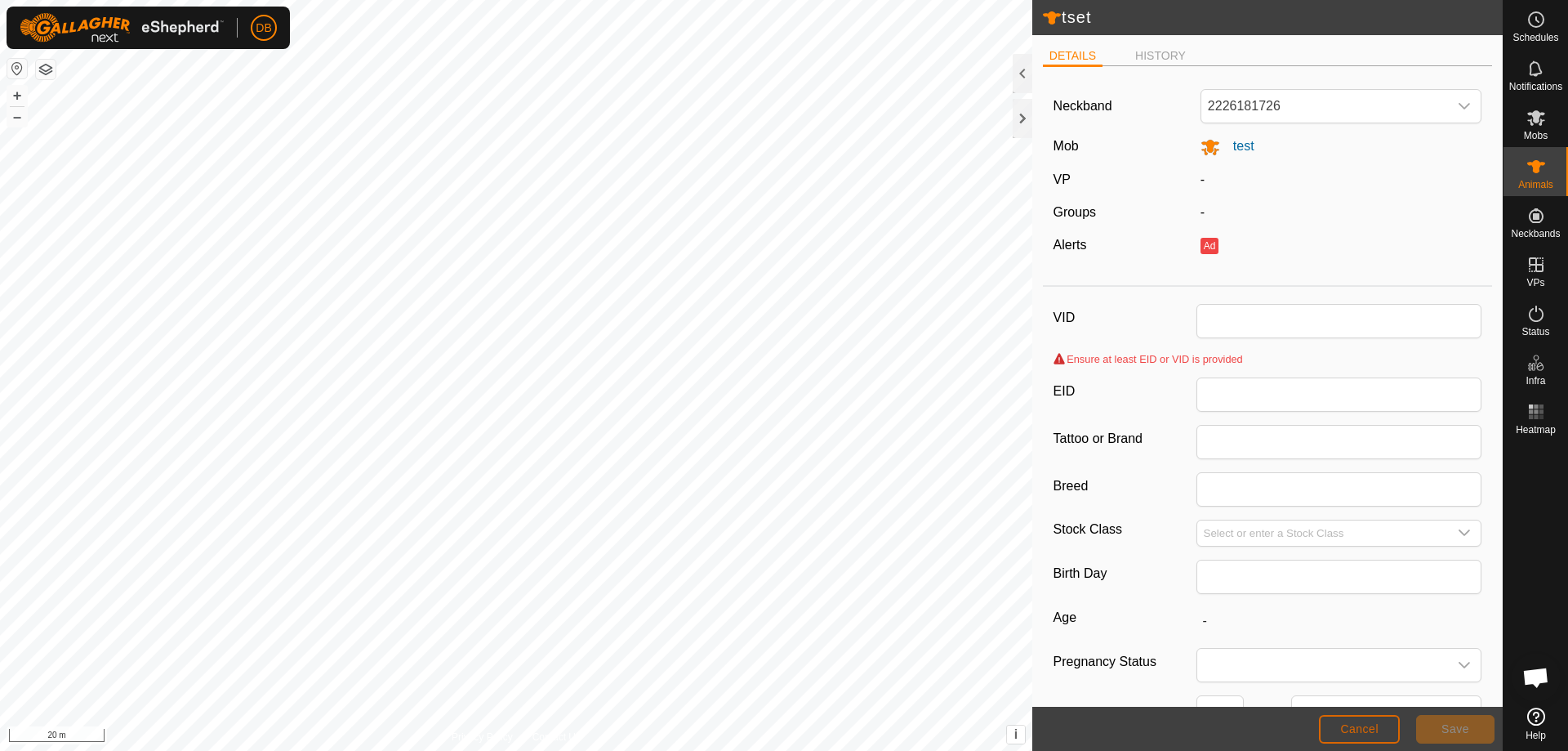
click at [1373, 726] on span "Cancel" at bounding box center [1359, 729] width 39 height 14
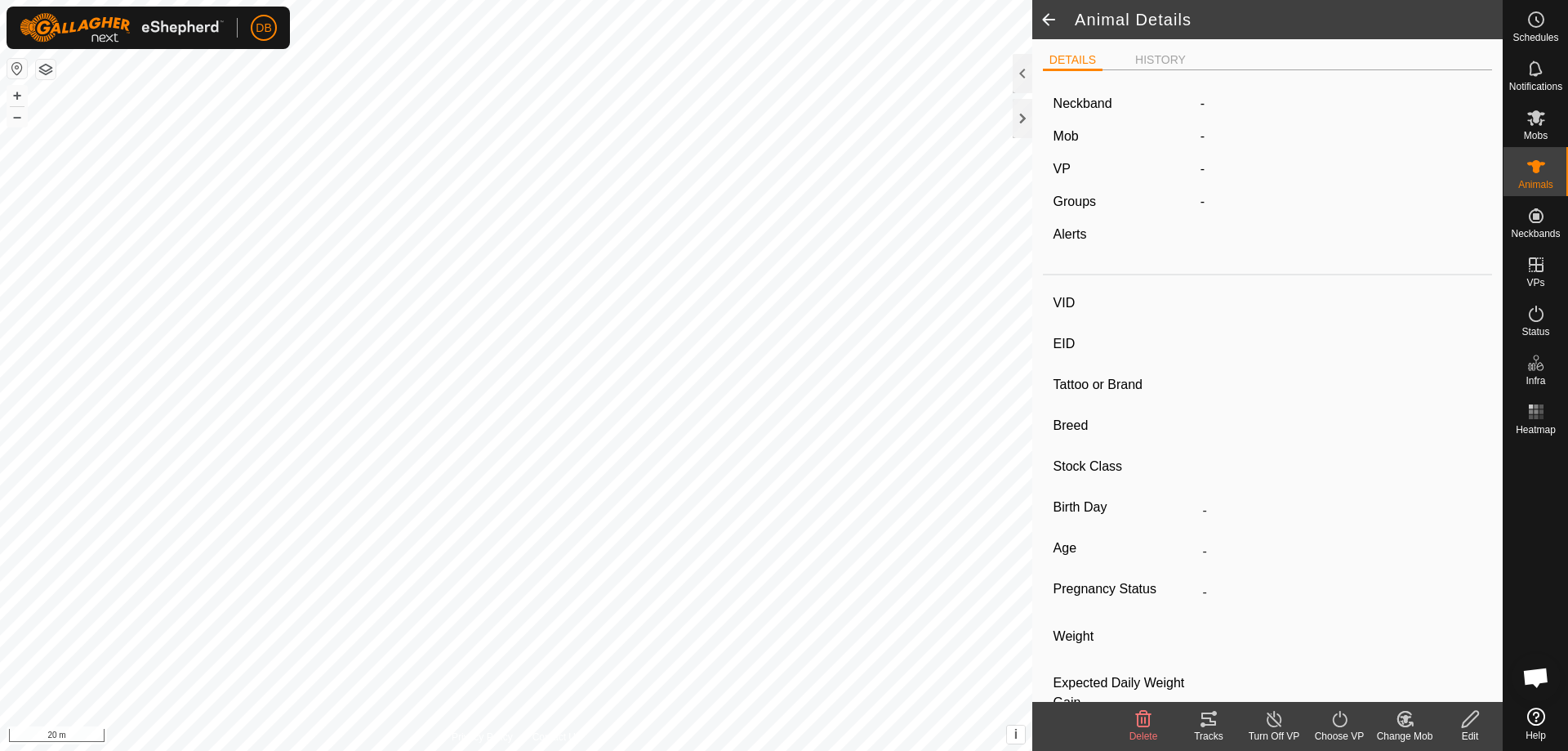
type input "tset"
type input "-"
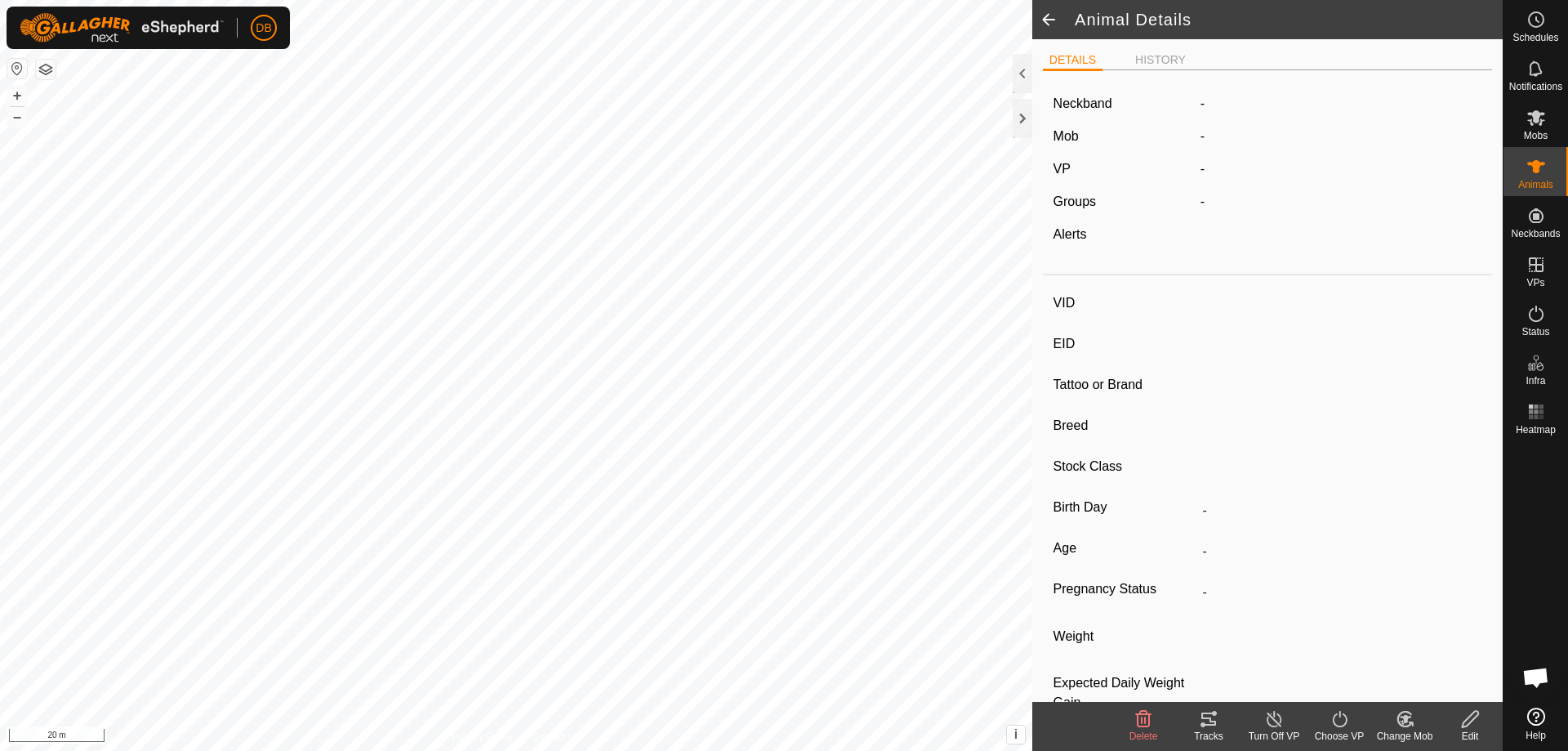
type input "0 kg"
type input "-"
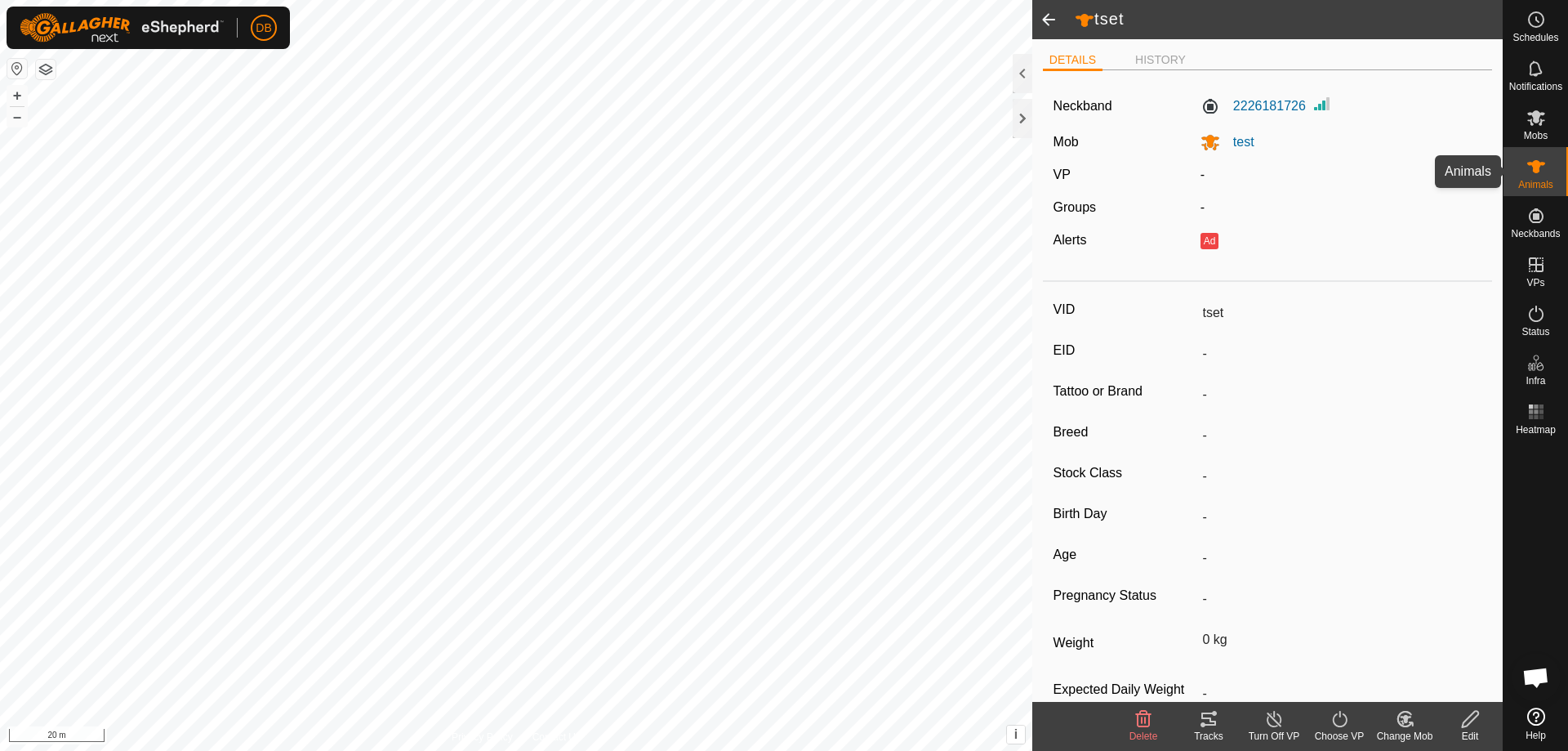
click at [1528, 175] on icon at bounding box center [1536, 166] width 19 height 19
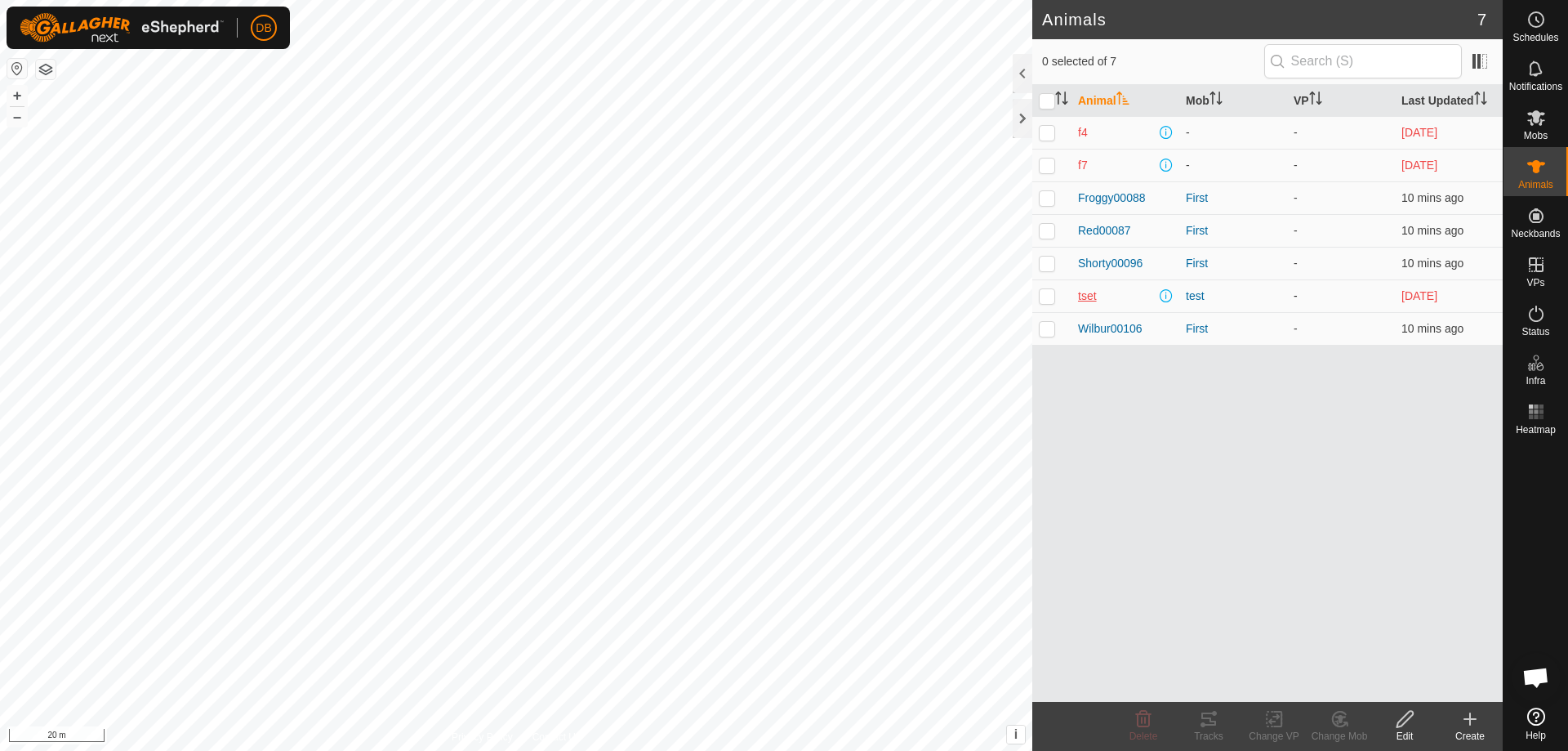
click at [1087, 298] on span "tset" at bounding box center [1087, 297] width 18 height 17
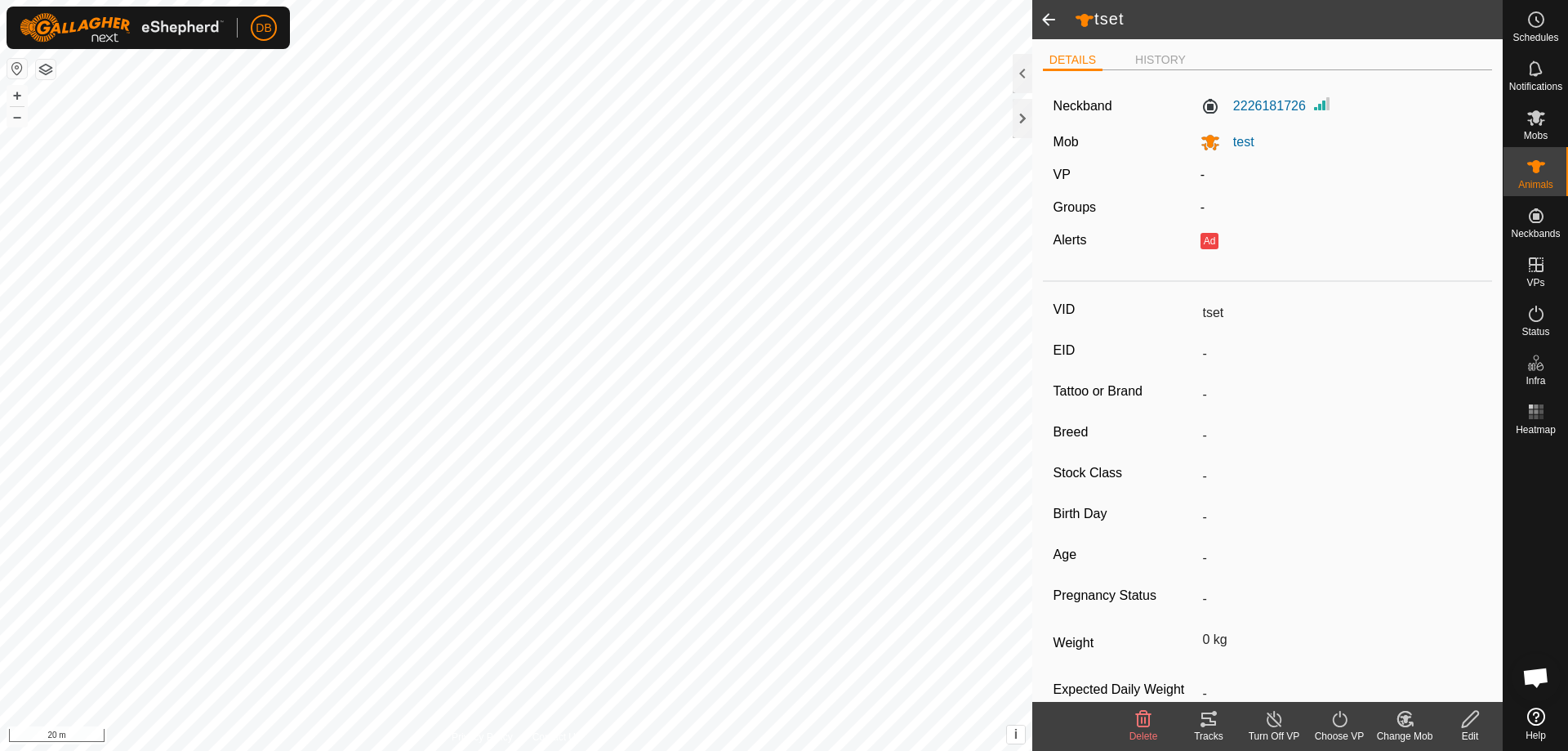
click at [1211, 319] on input "tset" at bounding box center [1340, 312] width 286 height 28
click at [1474, 727] on icon at bounding box center [1470, 719] width 20 height 19
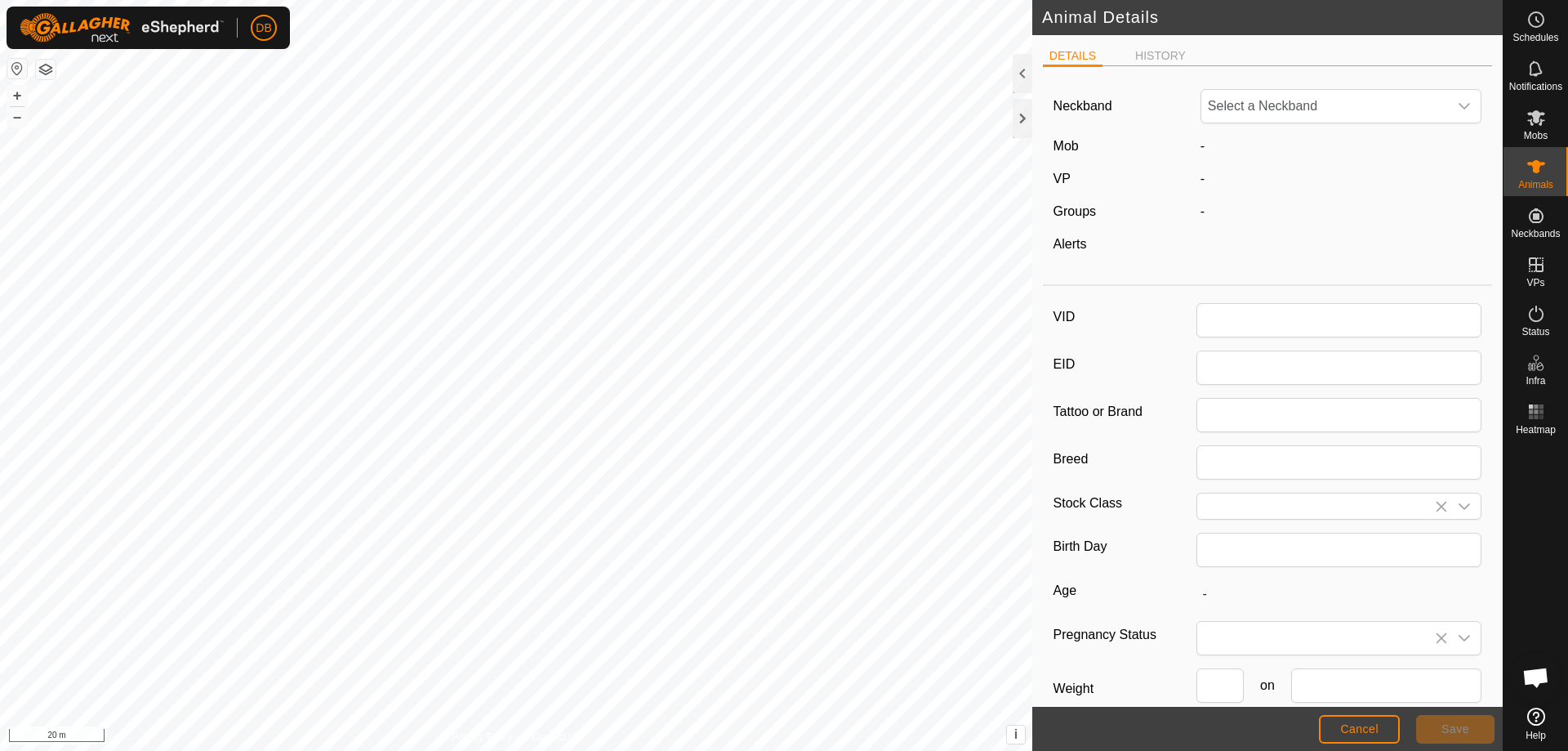
type input "tset"
type input "0"
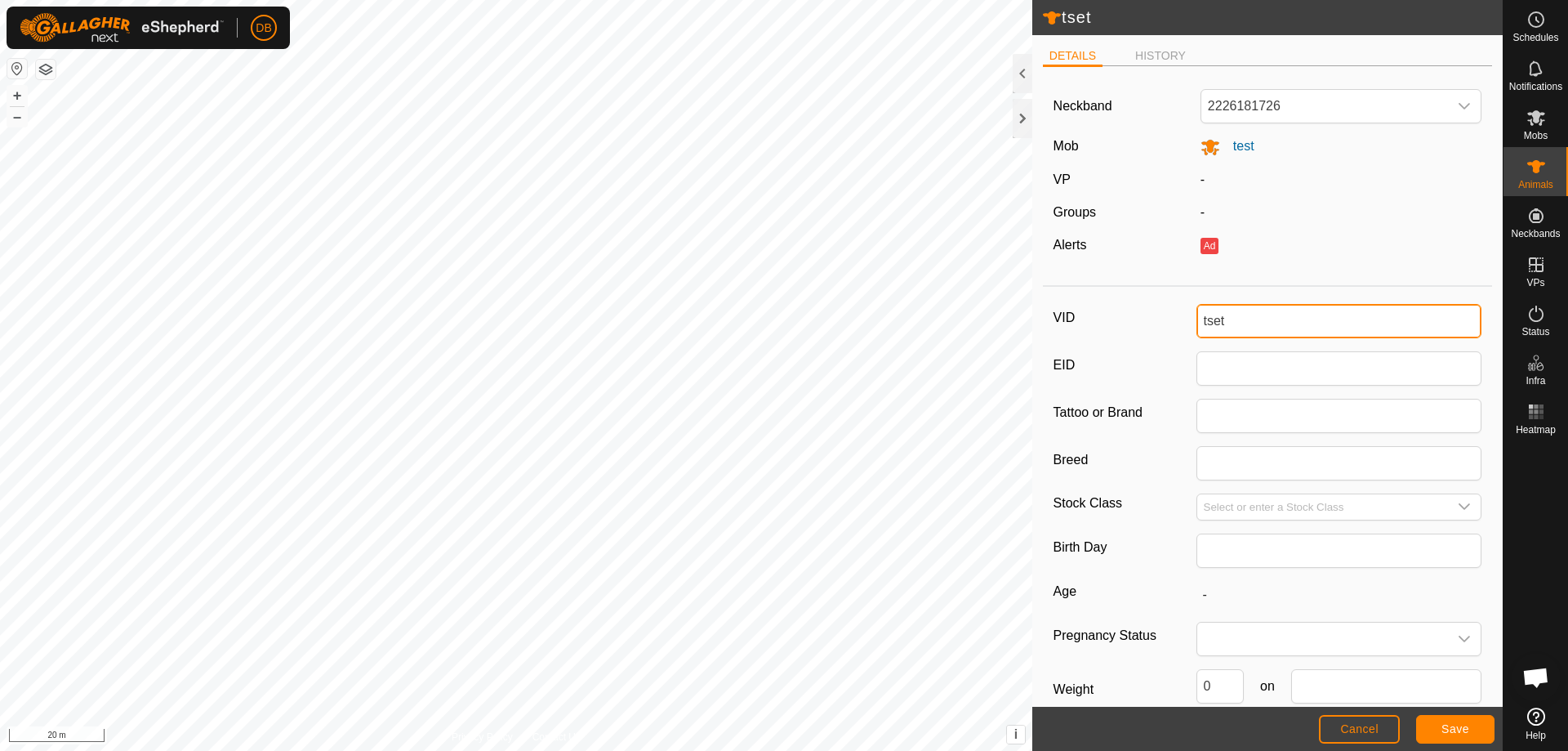
drag, startPoint x: 1223, startPoint y: 325, endPoint x: 1193, endPoint y: 305, distance: 36.1
click at [1197, 305] on div "tset" at bounding box center [1340, 322] width 286 height 35
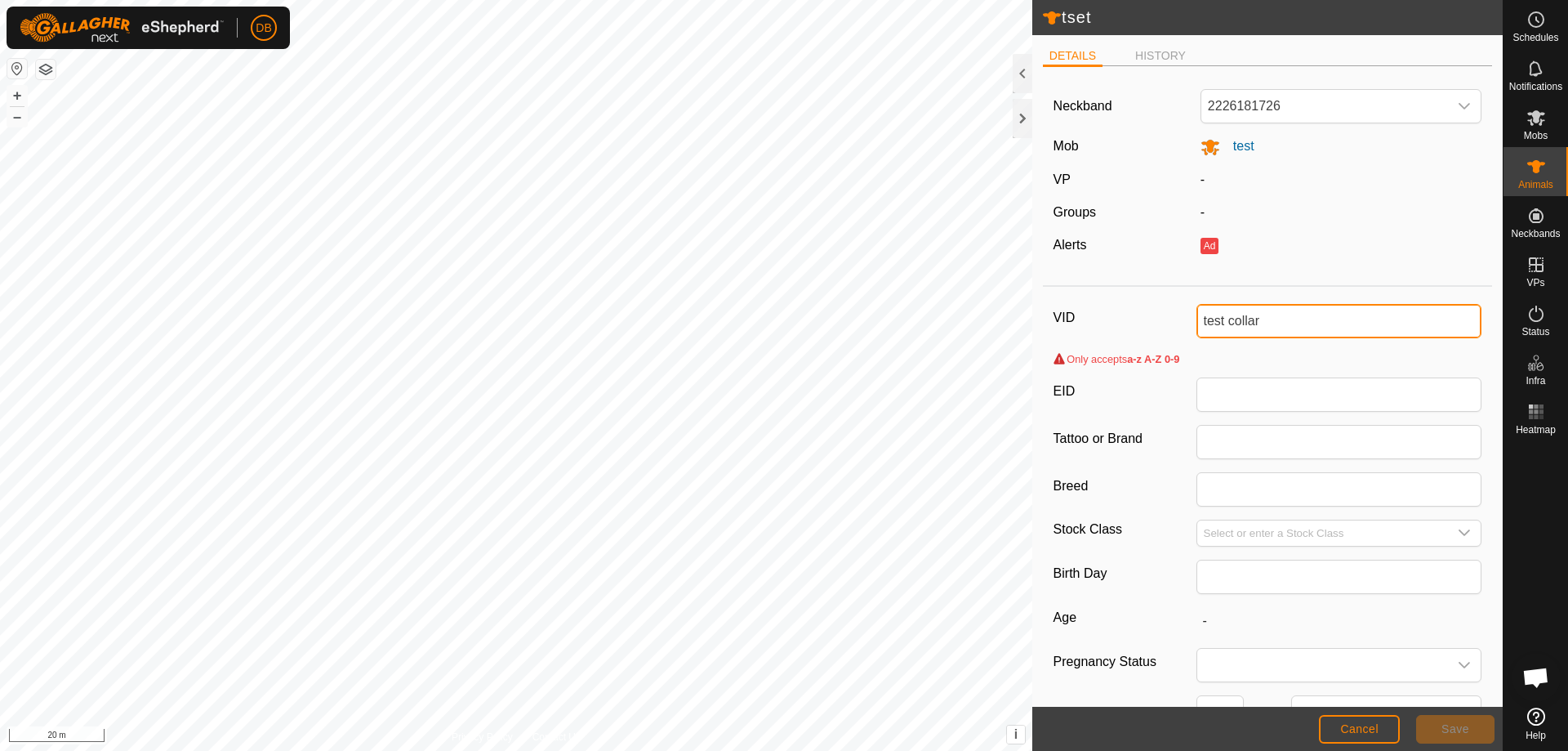
click at [1221, 325] on input "test collar" at bounding box center [1340, 322] width 286 height 35
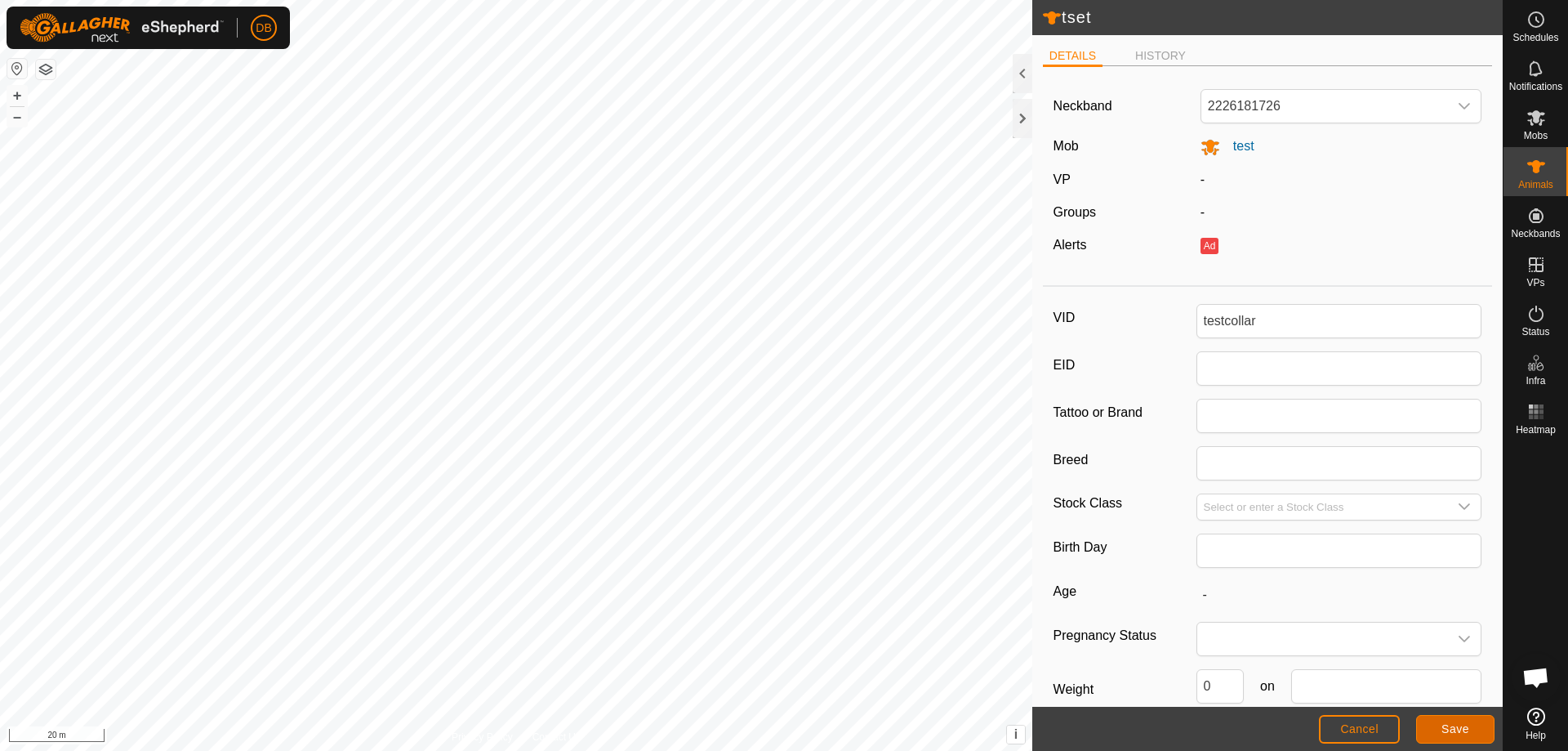
click at [1445, 722] on button "Save" at bounding box center [1455, 730] width 78 height 29
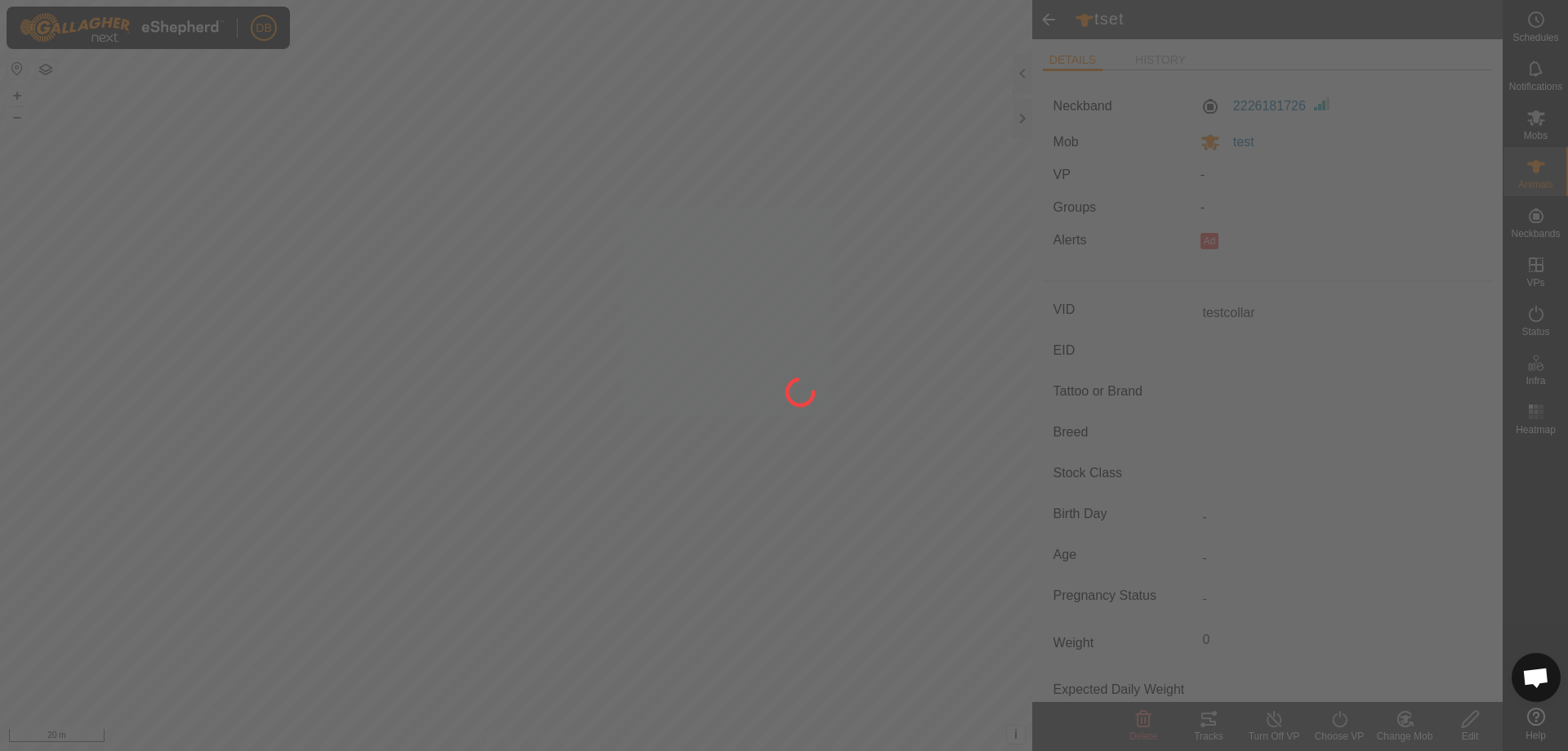
type input "tset"
type input "-"
type input "0 kg"
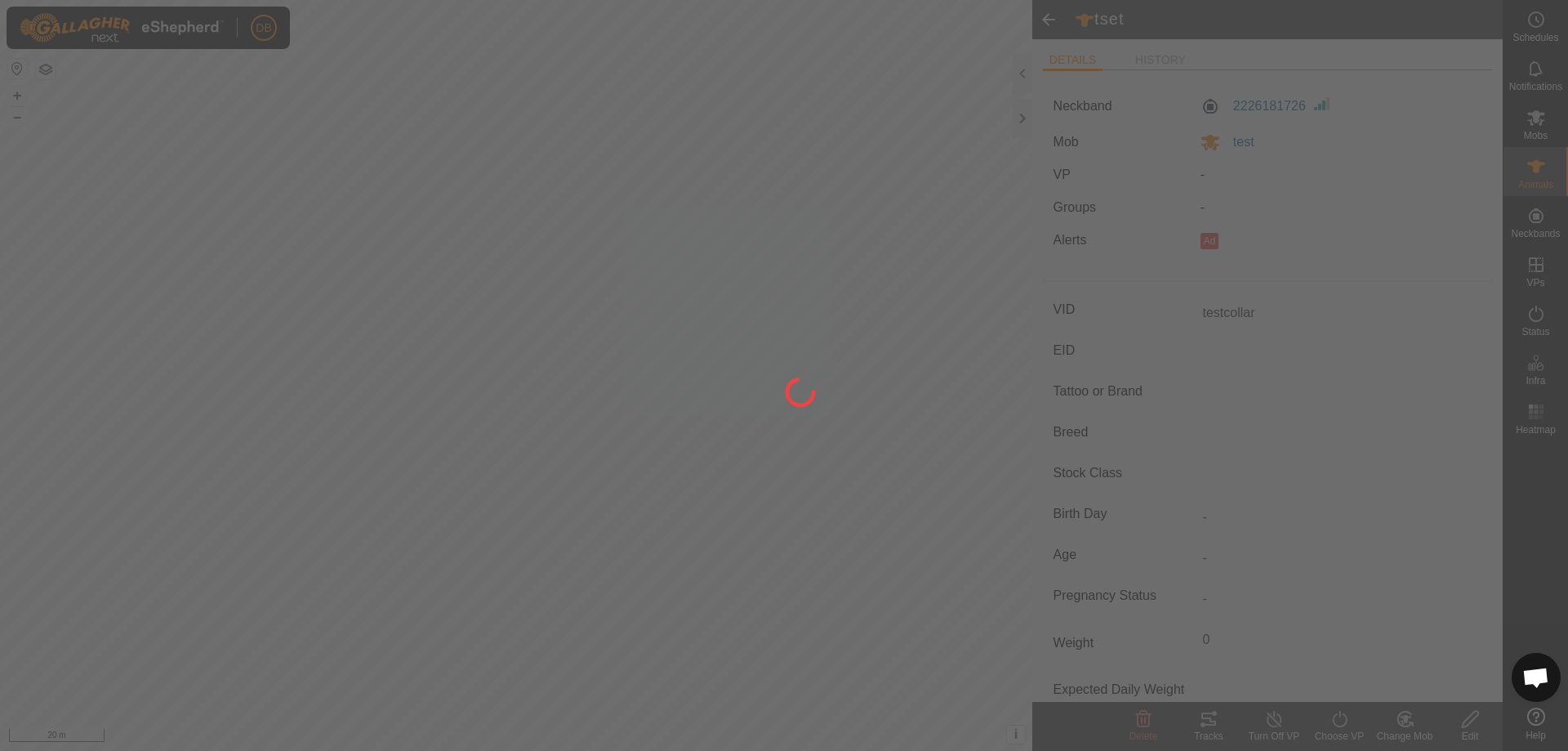
type input "-"
type input "testcollar"
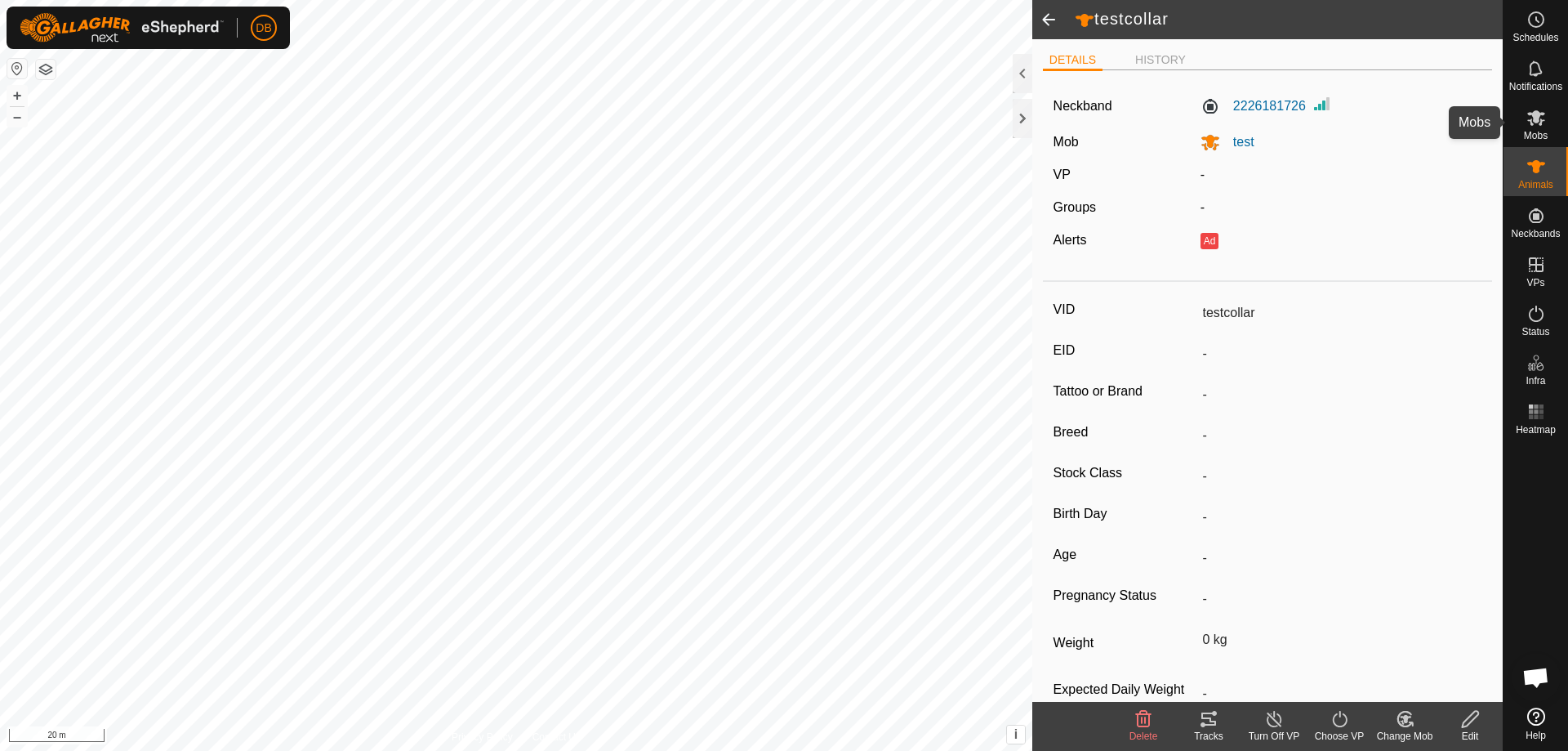
click at [1533, 127] on icon at bounding box center [1536, 118] width 19 height 19
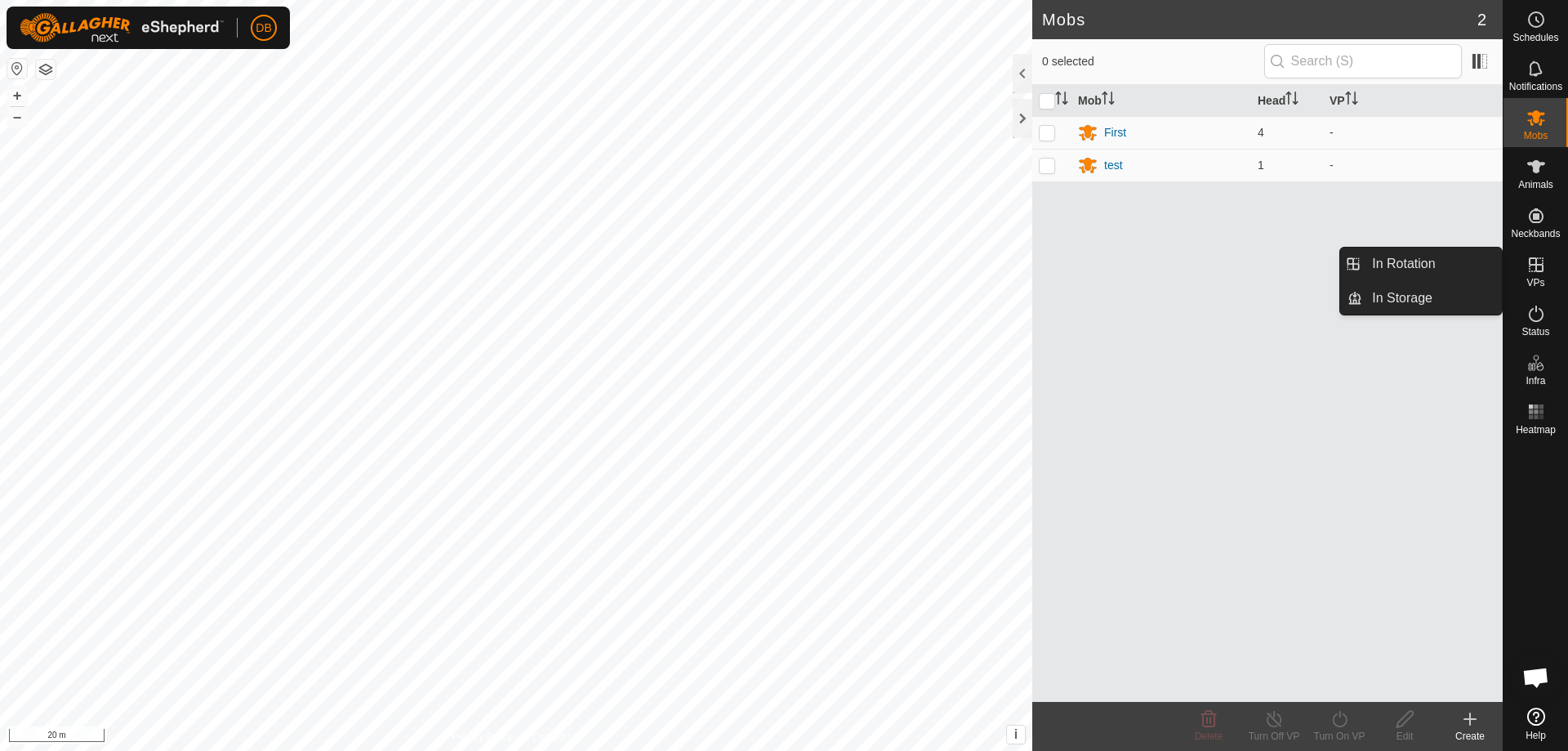
click at [1534, 274] on es-virtualpaddocks-svg-icon at bounding box center [1536, 264] width 29 height 26
click at [1531, 267] on icon at bounding box center [1536, 265] width 19 height 19
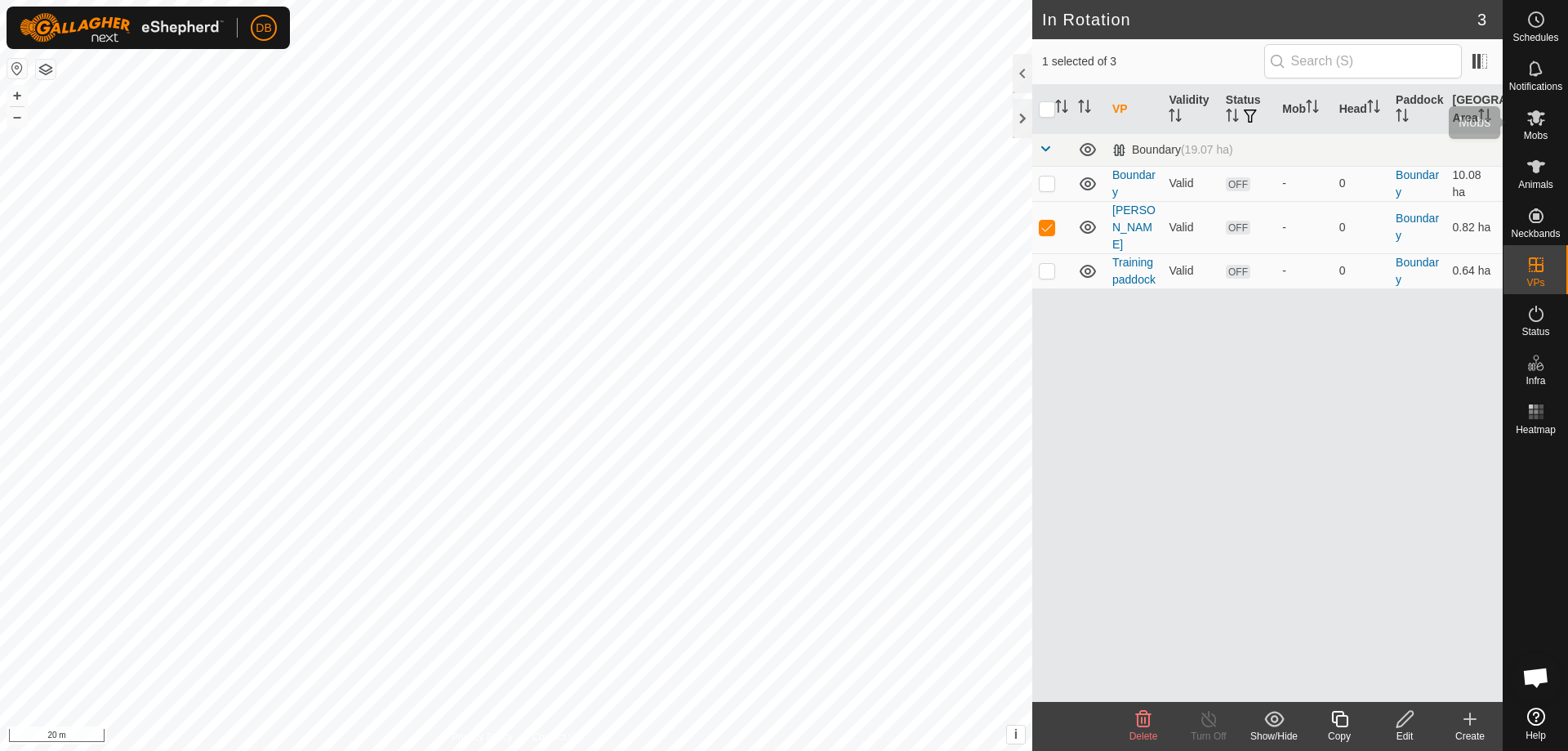
click at [1541, 122] on icon at bounding box center [1536, 118] width 19 height 19
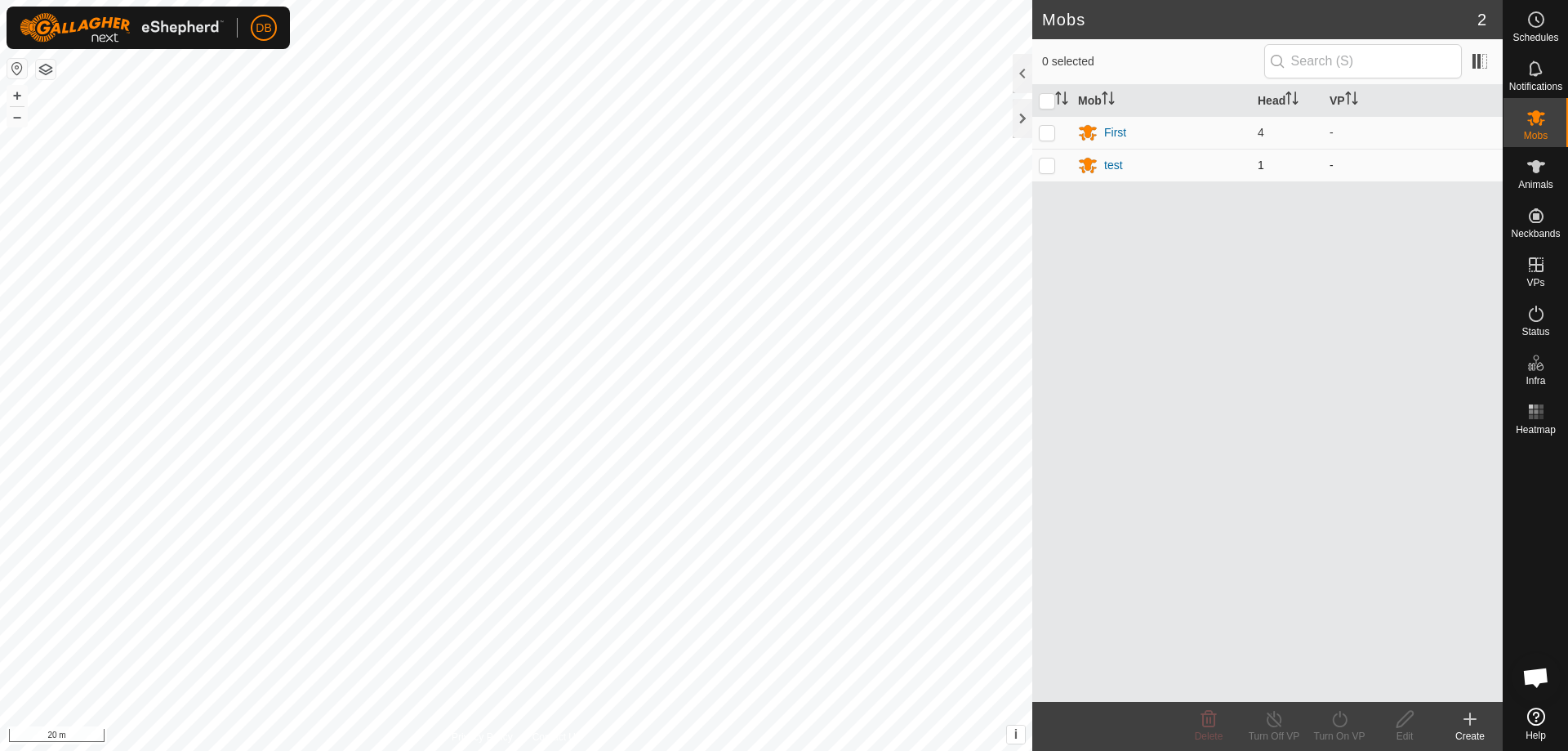
click at [1044, 163] on p-checkbox at bounding box center [1046, 165] width 16 height 14
checkbox input "true"
click at [1401, 731] on div "Edit" at bounding box center [1405, 736] width 66 height 14
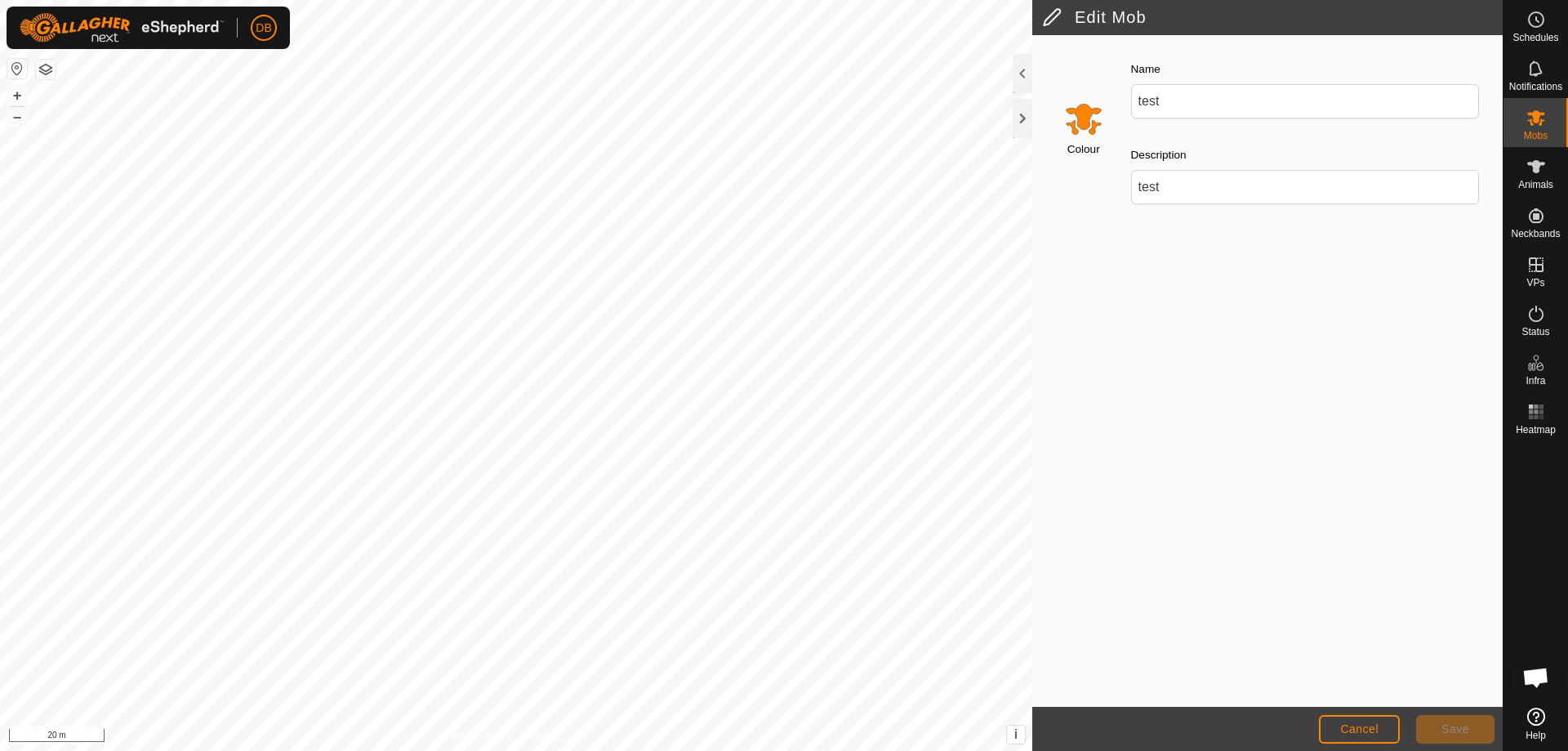
click at [1086, 118] on input "Select a color" at bounding box center [1084, 118] width 40 height 40
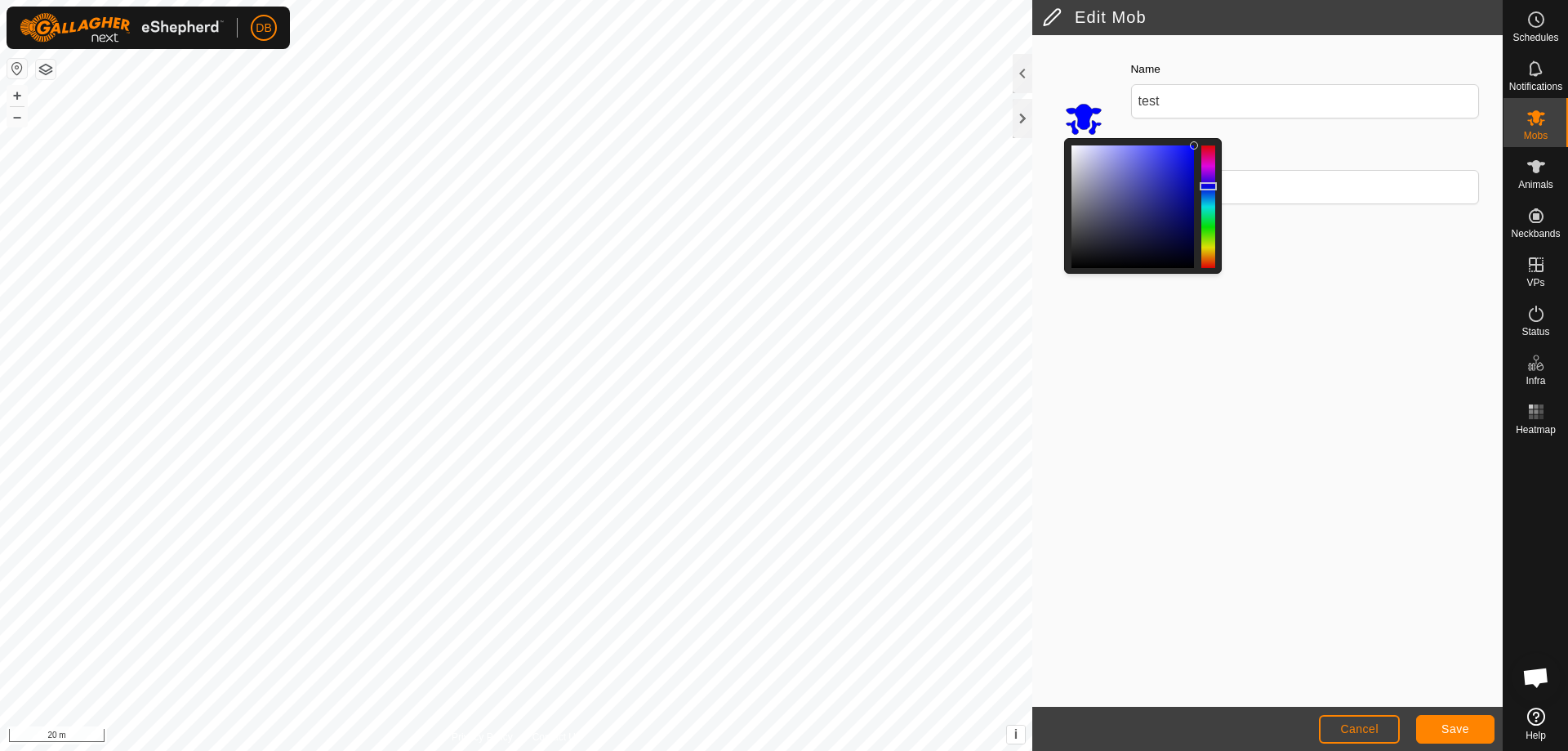
click at [1207, 187] on div at bounding box center [1209, 206] width 14 height 123
click at [1435, 719] on button "Save" at bounding box center [1455, 730] width 78 height 29
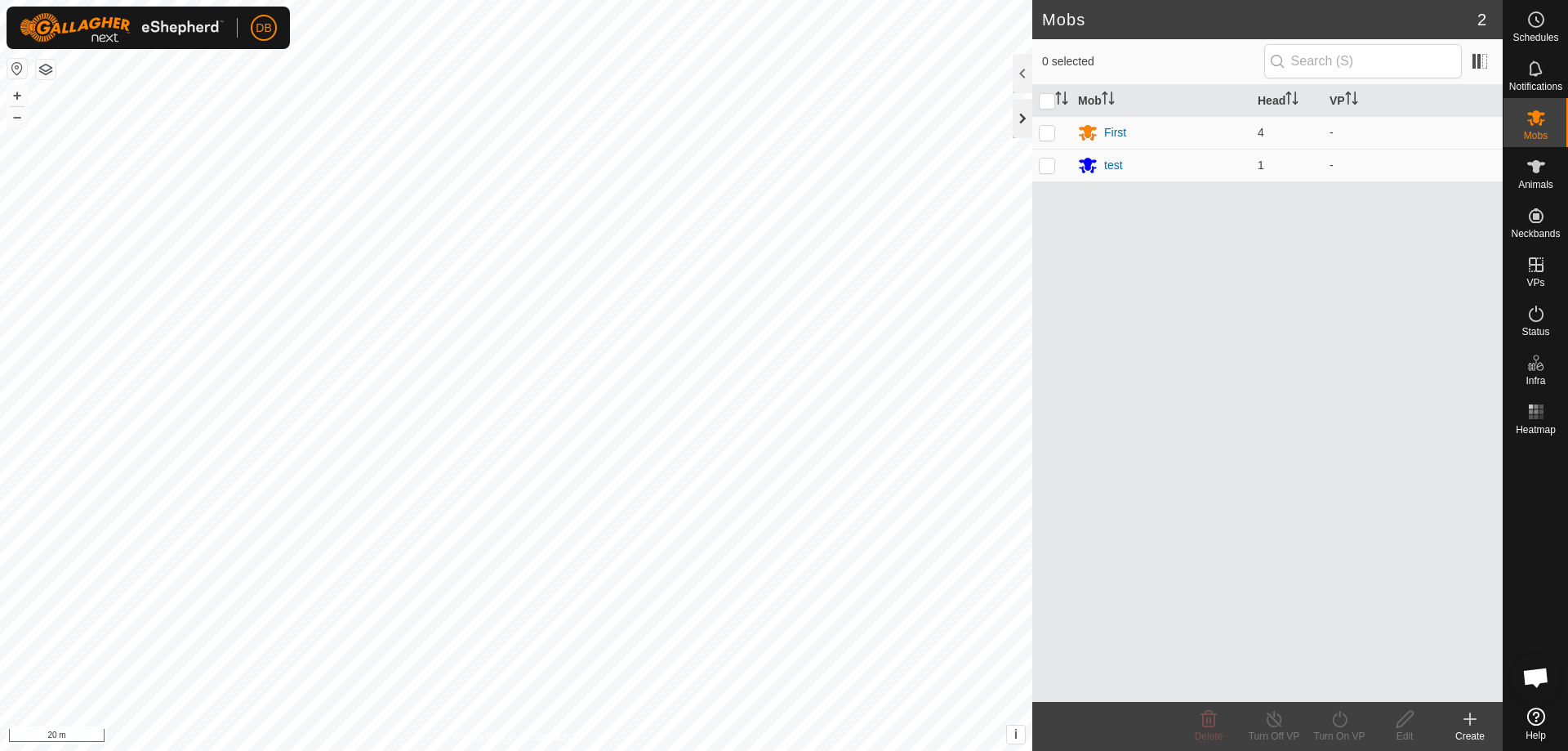
click at [1018, 108] on div at bounding box center [1022, 118] width 19 height 40
